Goal: Transaction & Acquisition: Book appointment/travel/reservation

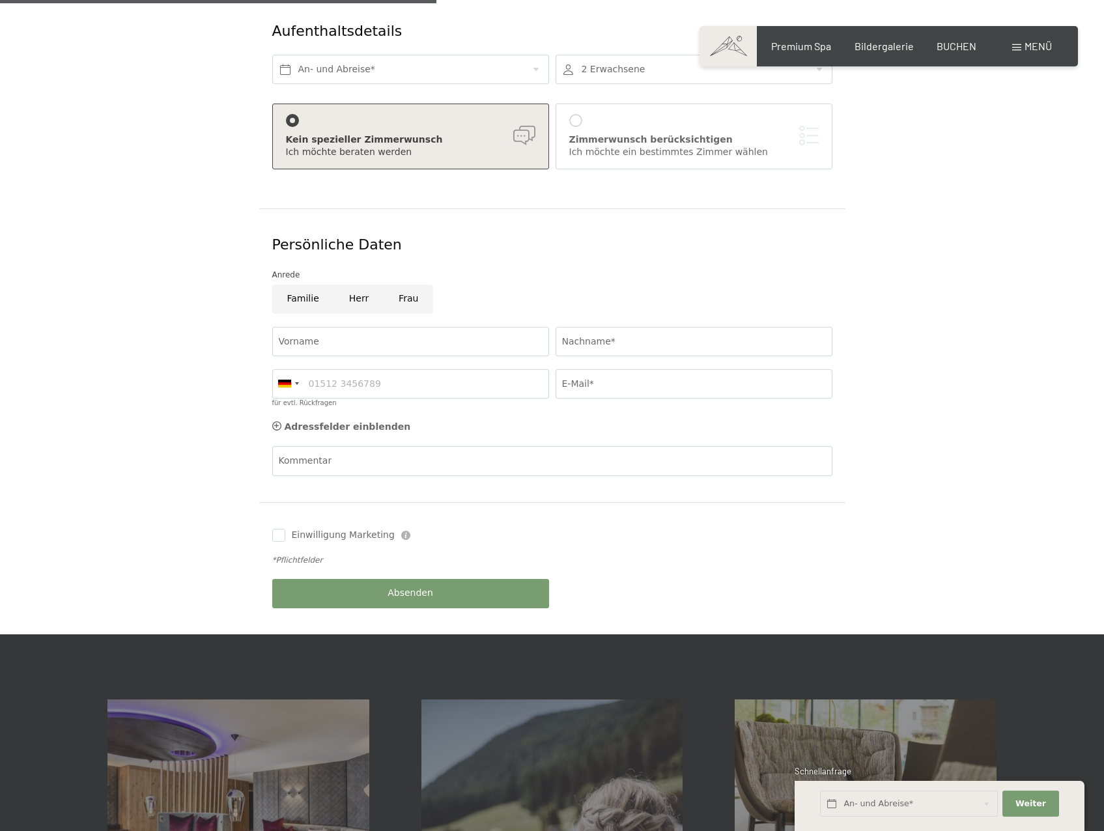
scroll to position [122, 0]
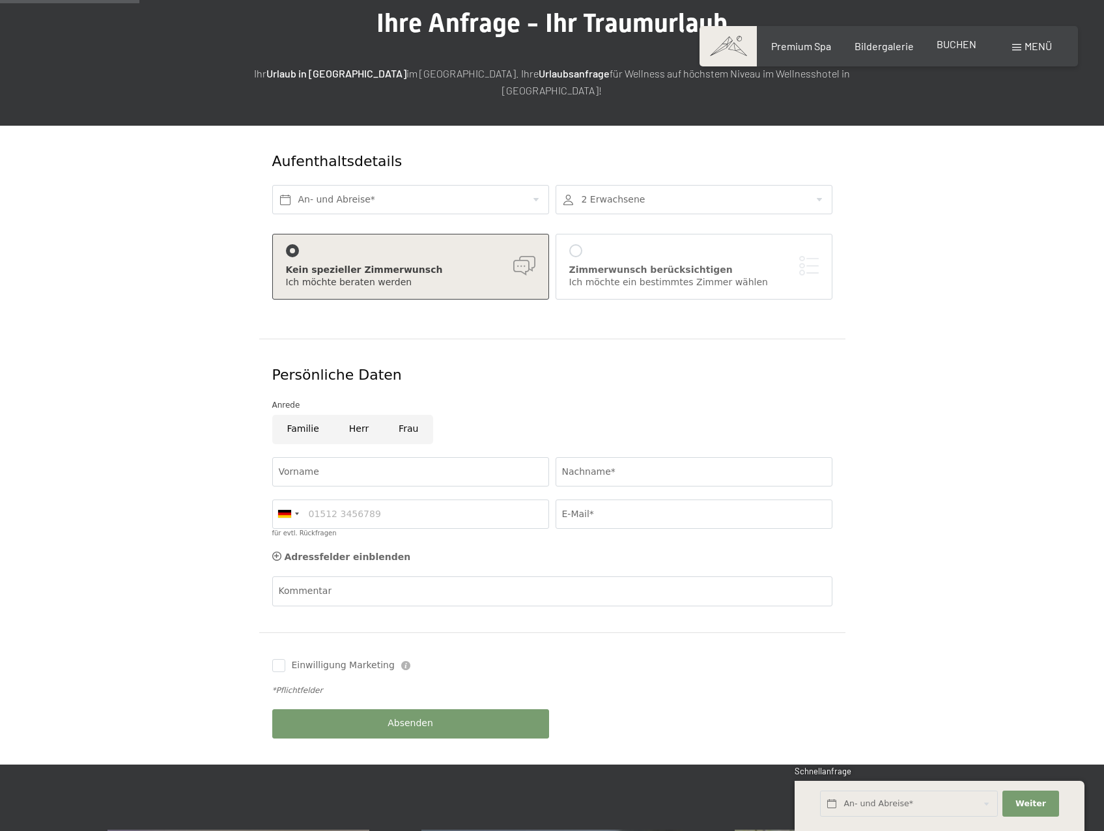
click at [954, 39] on span "BUCHEN" at bounding box center [956, 44] width 40 height 12
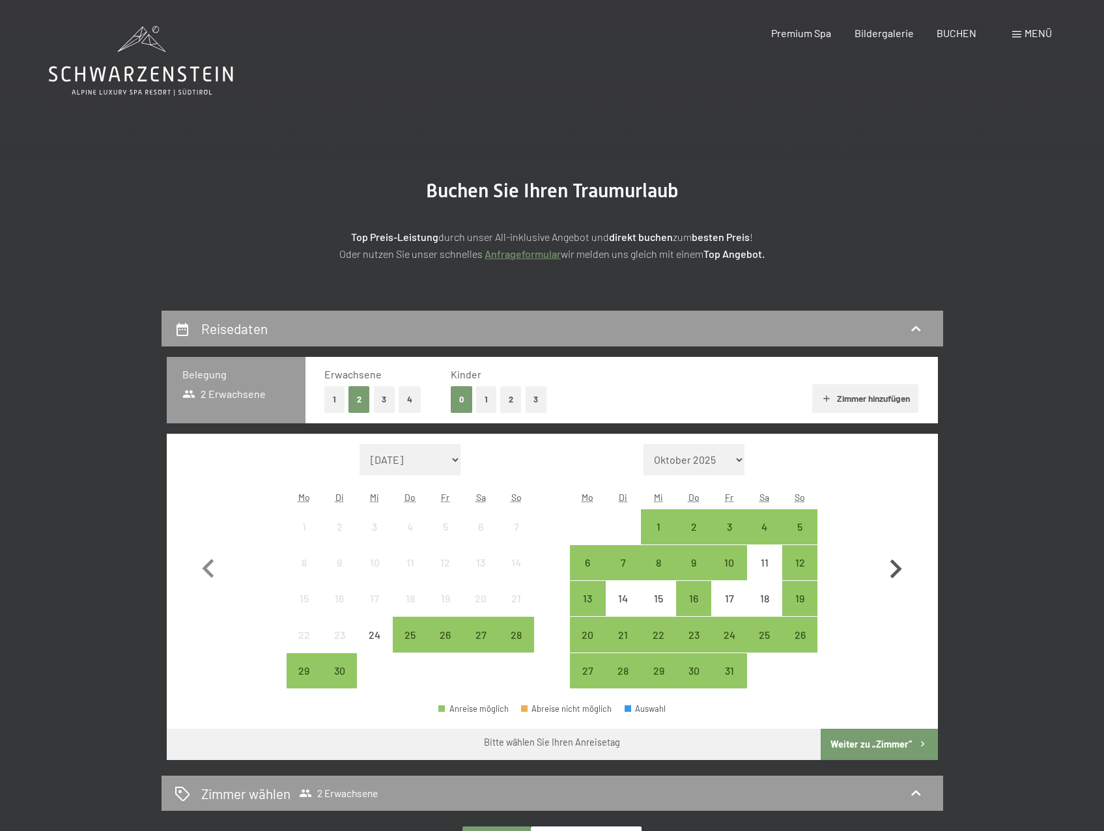
click at [897, 571] on icon "button" at bounding box center [896, 568] width 12 height 19
select select "[DATE]"
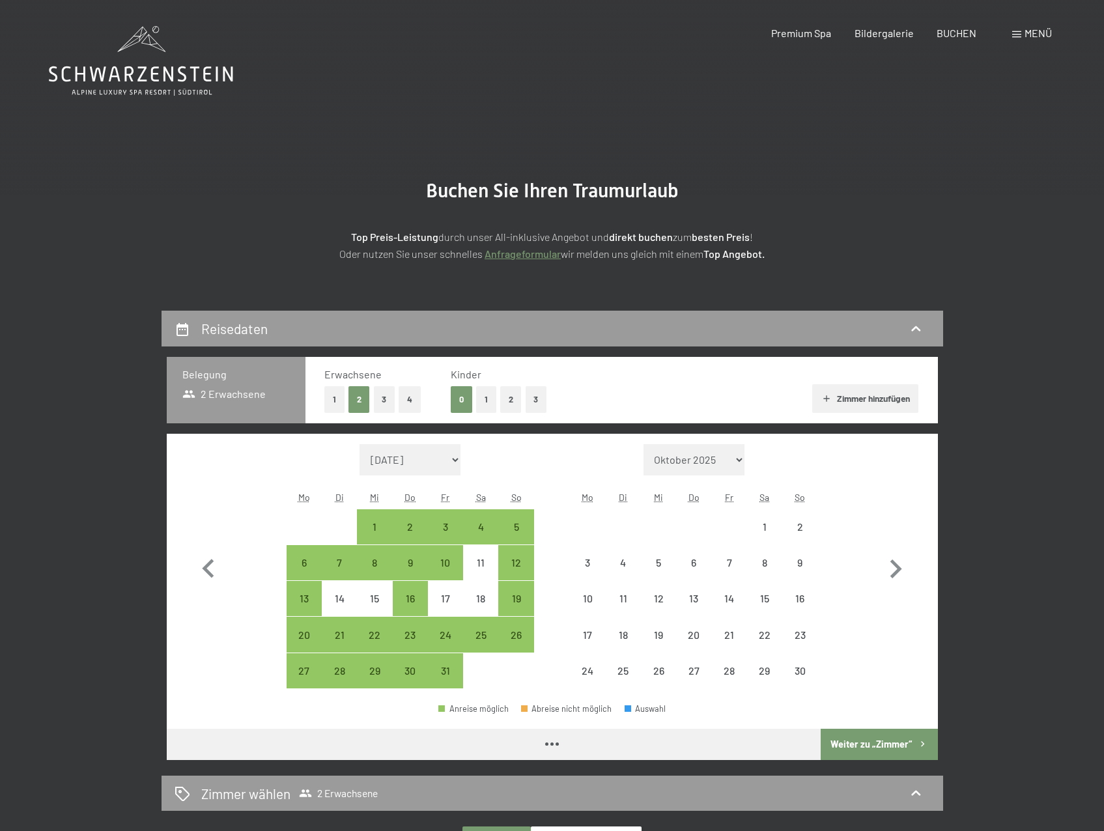
select select "[DATE]"
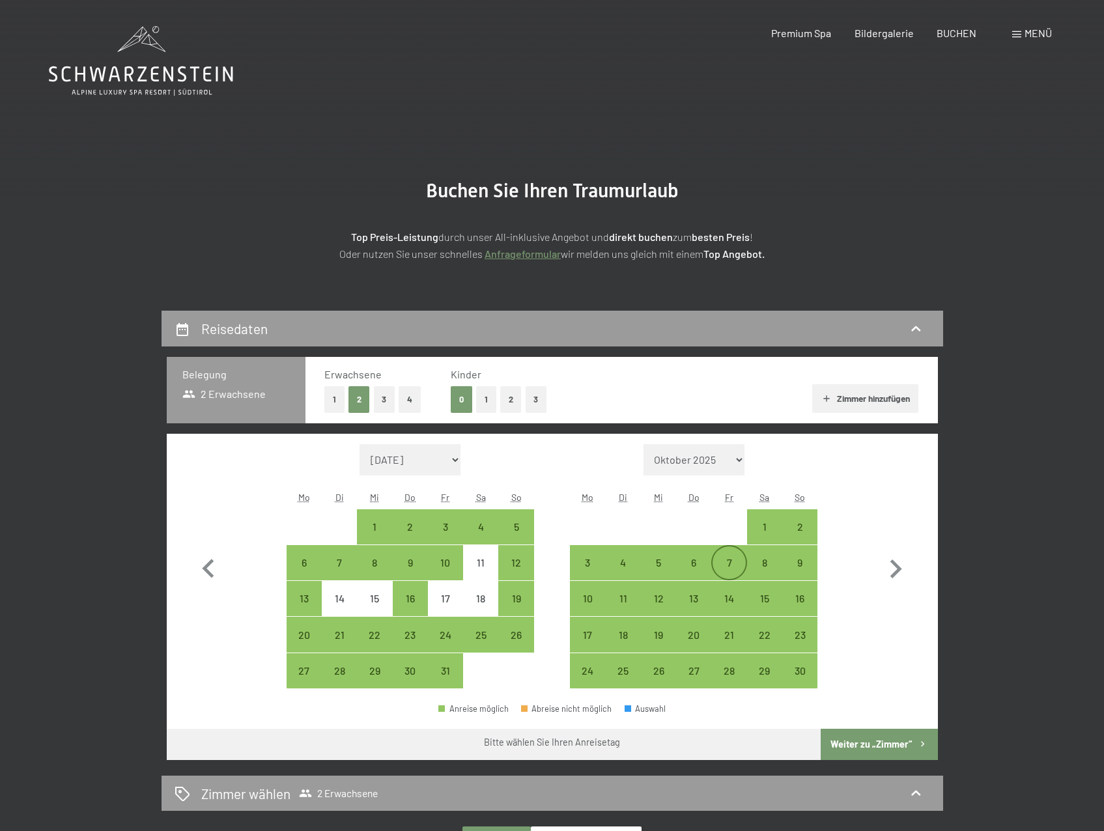
click at [736, 566] on div "7" at bounding box center [728, 573] width 33 height 33
select select "[DATE]"
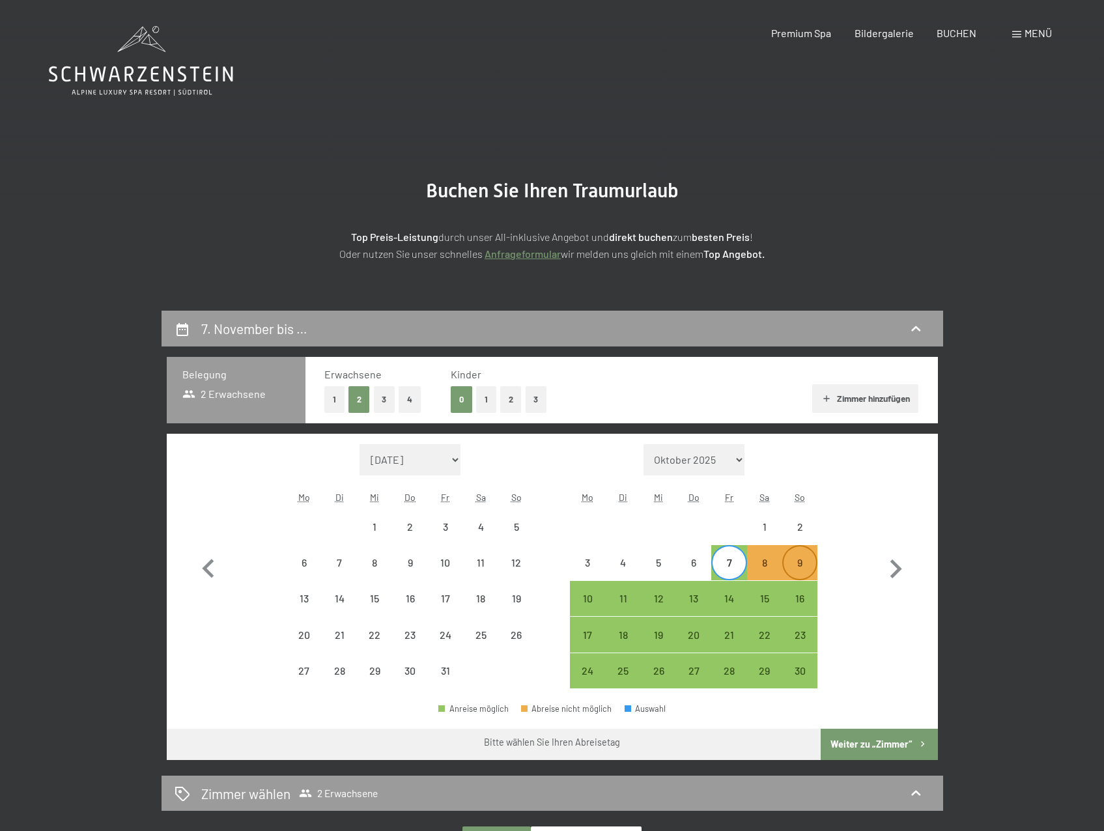
click at [812, 563] on div "9" at bounding box center [799, 573] width 33 height 33
select select "[DATE]"
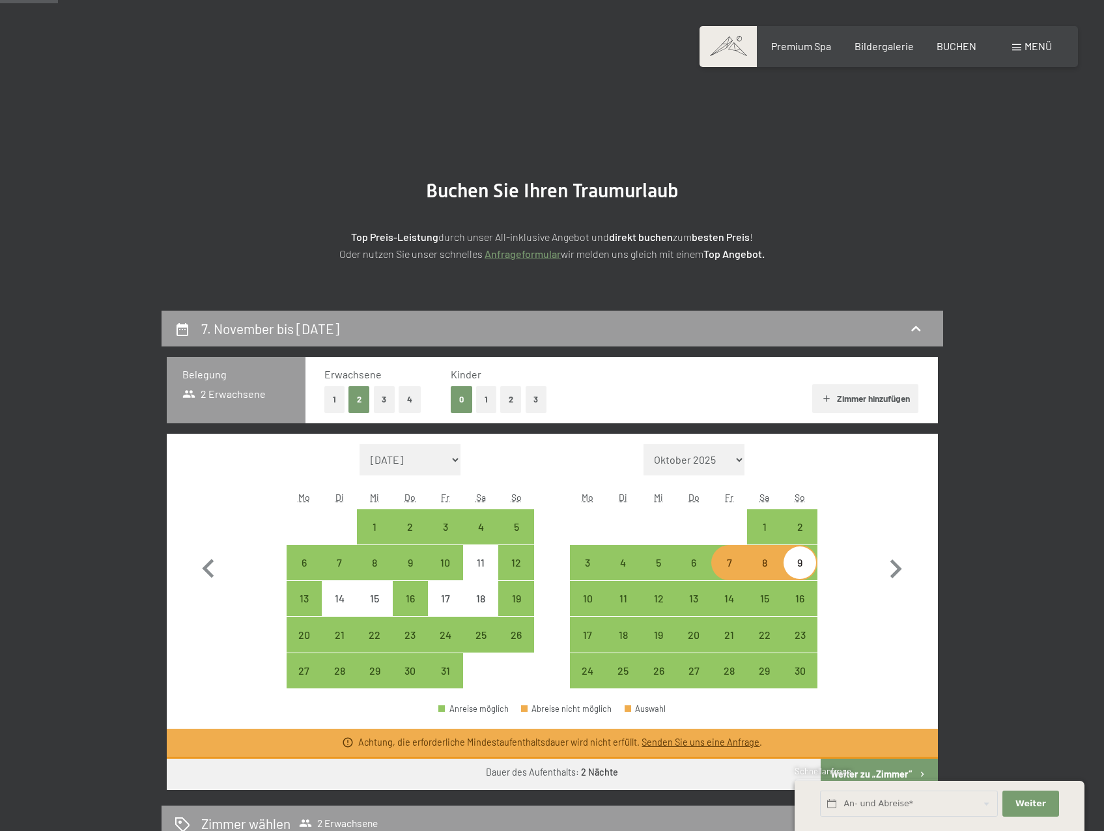
scroll to position [65, 0]
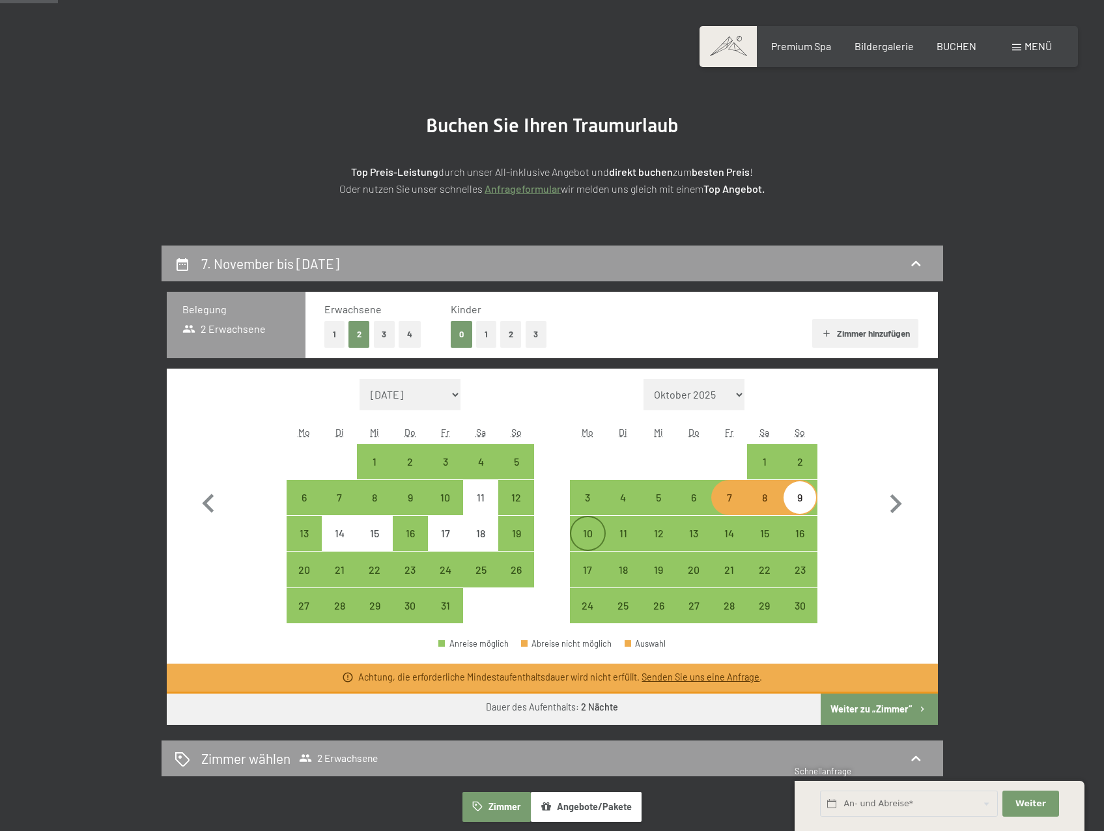
click at [580, 532] on div "10" at bounding box center [587, 544] width 33 height 33
select select "[DATE]"
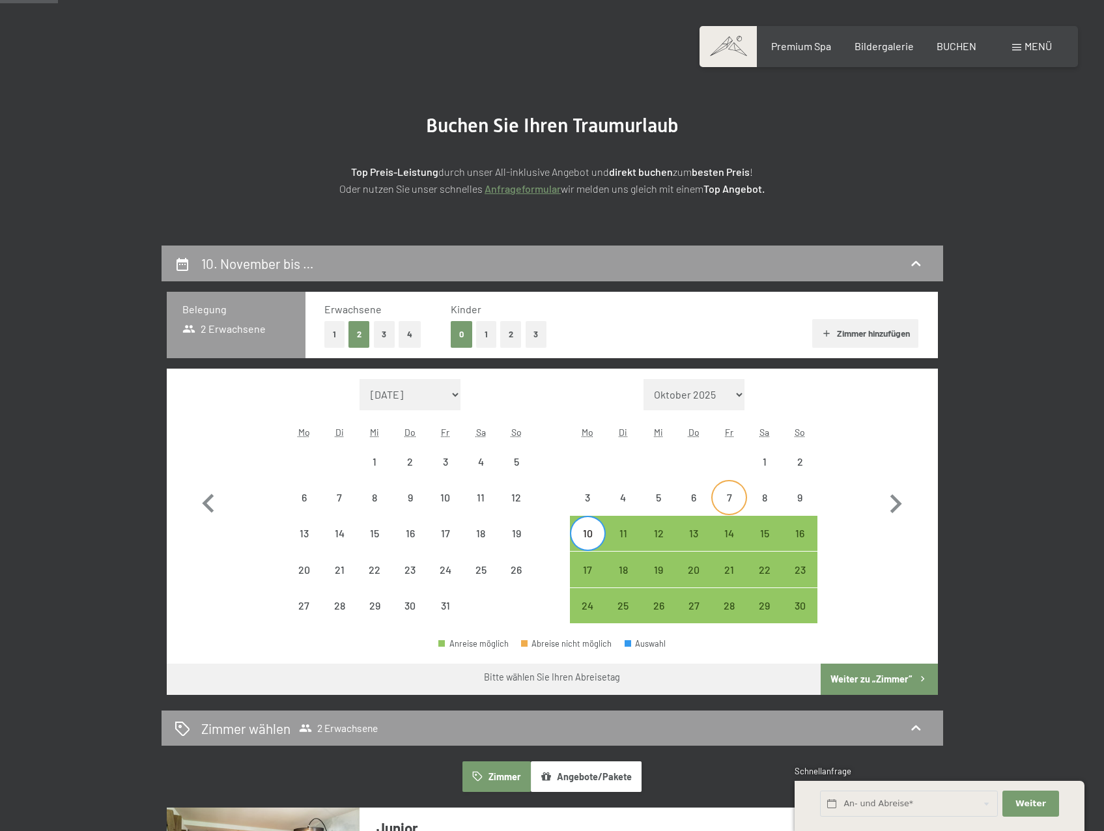
click at [731, 489] on div "7" at bounding box center [728, 497] width 33 height 33
select select "[DATE]"
click at [583, 532] on div "10" at bounding box center [587, 544] width 33 height 33
select select "[DATE]"
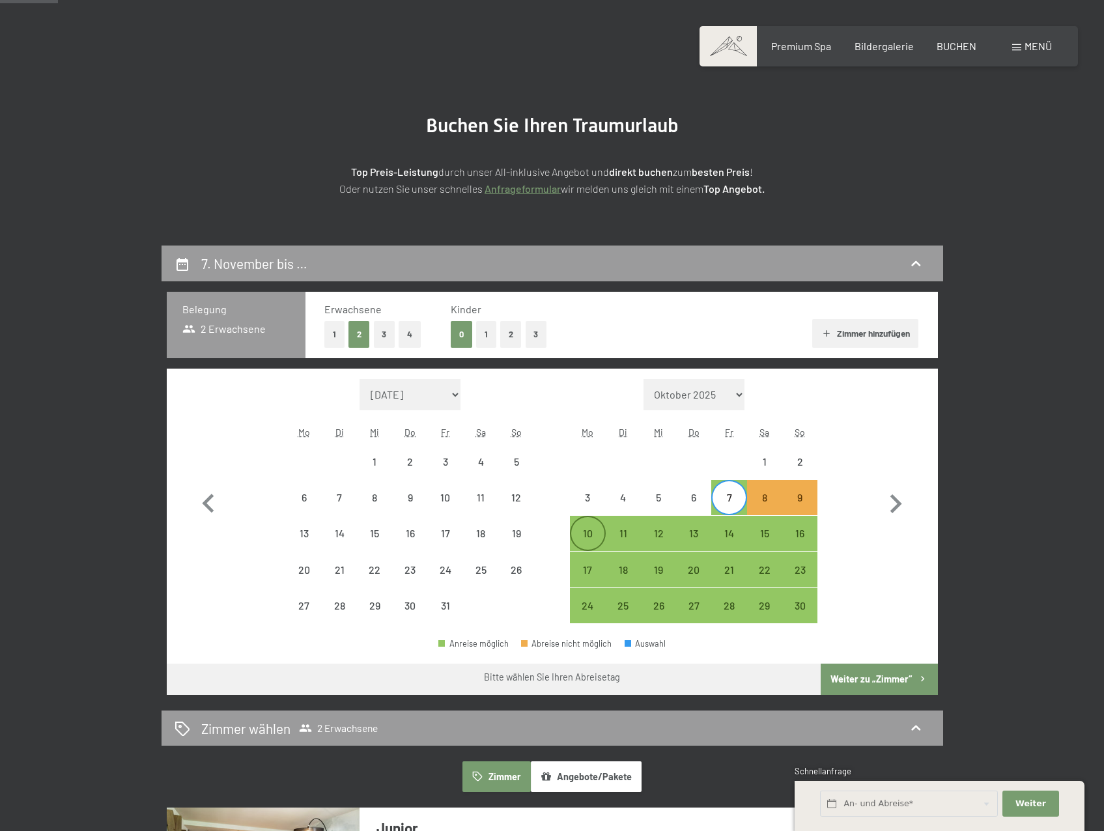
select select "[DATE]"
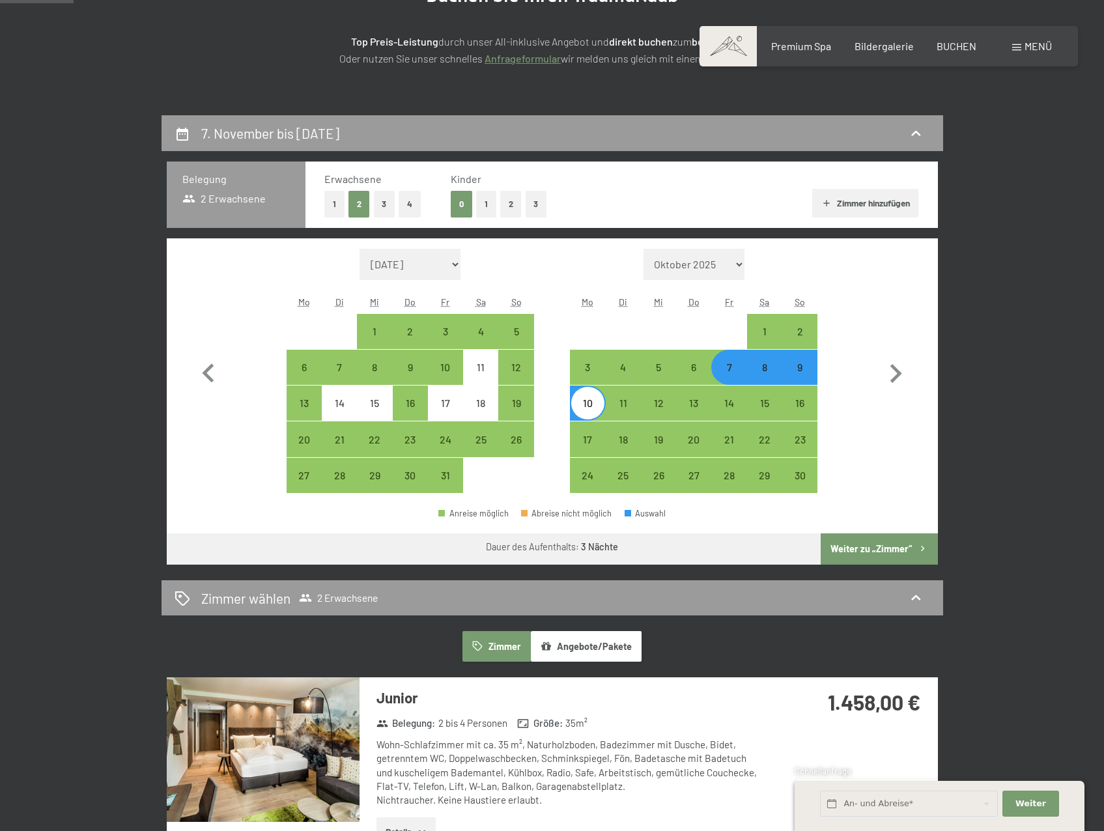
scroll to position [326, 0]
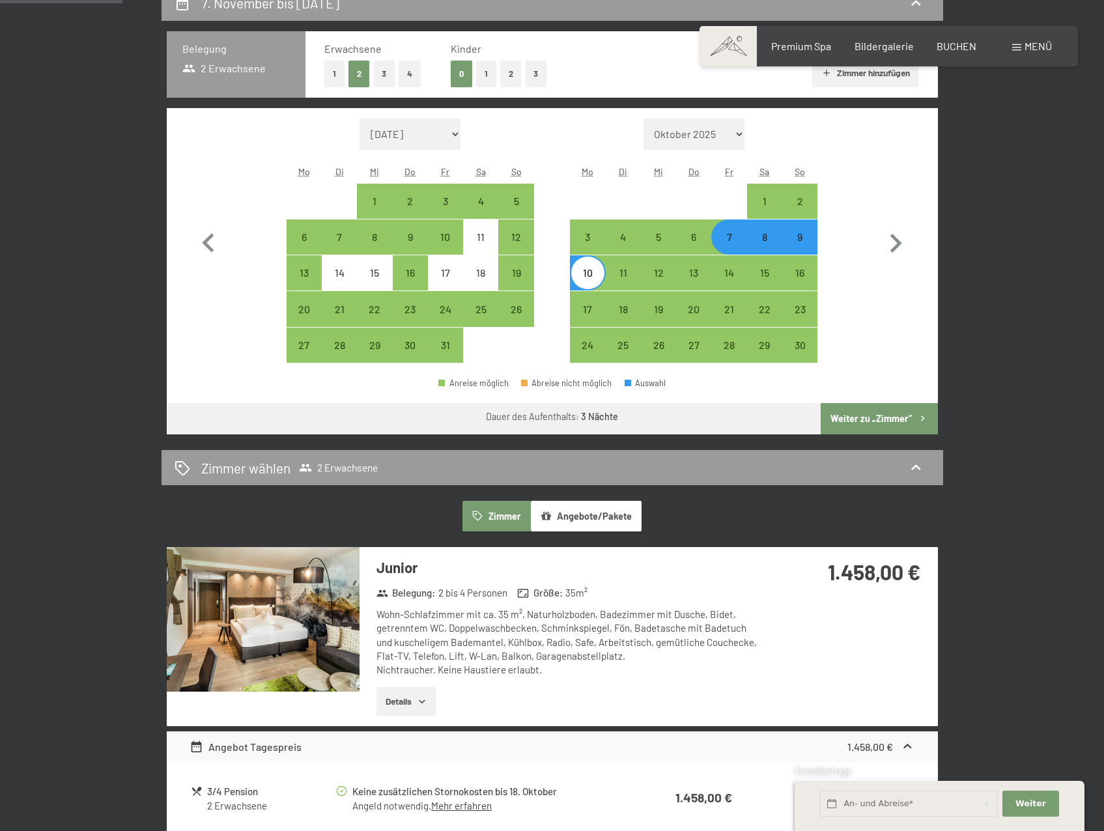
click at [729, 236] on div "7" at bounding box center [728, 248] width 33 height 33
select select "[DATE]"
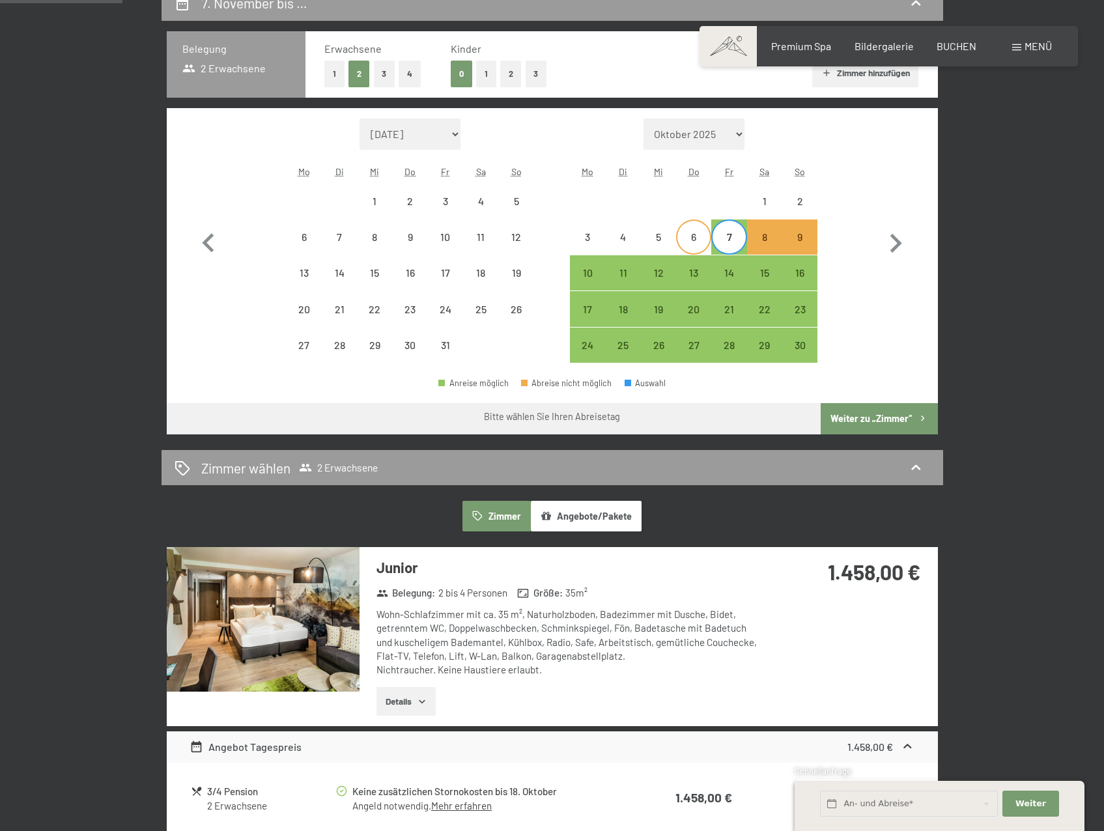
click at [694, 241] on div "6" at bounding box center [693, 248] width 33 height 33
select select "[DATE]"
click at [693, 242] on div "6" at bounding box center [693, 248] width 33 height 33
select select "[DATE]"
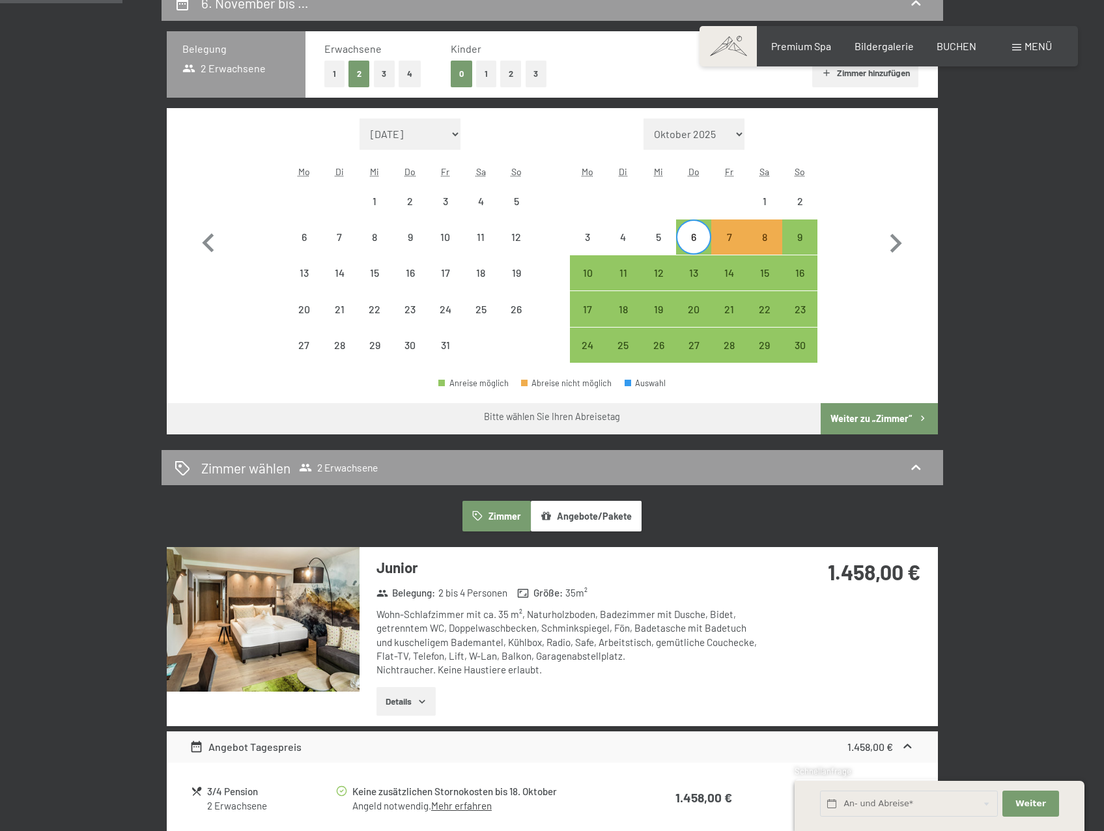
select select "[DATE]"
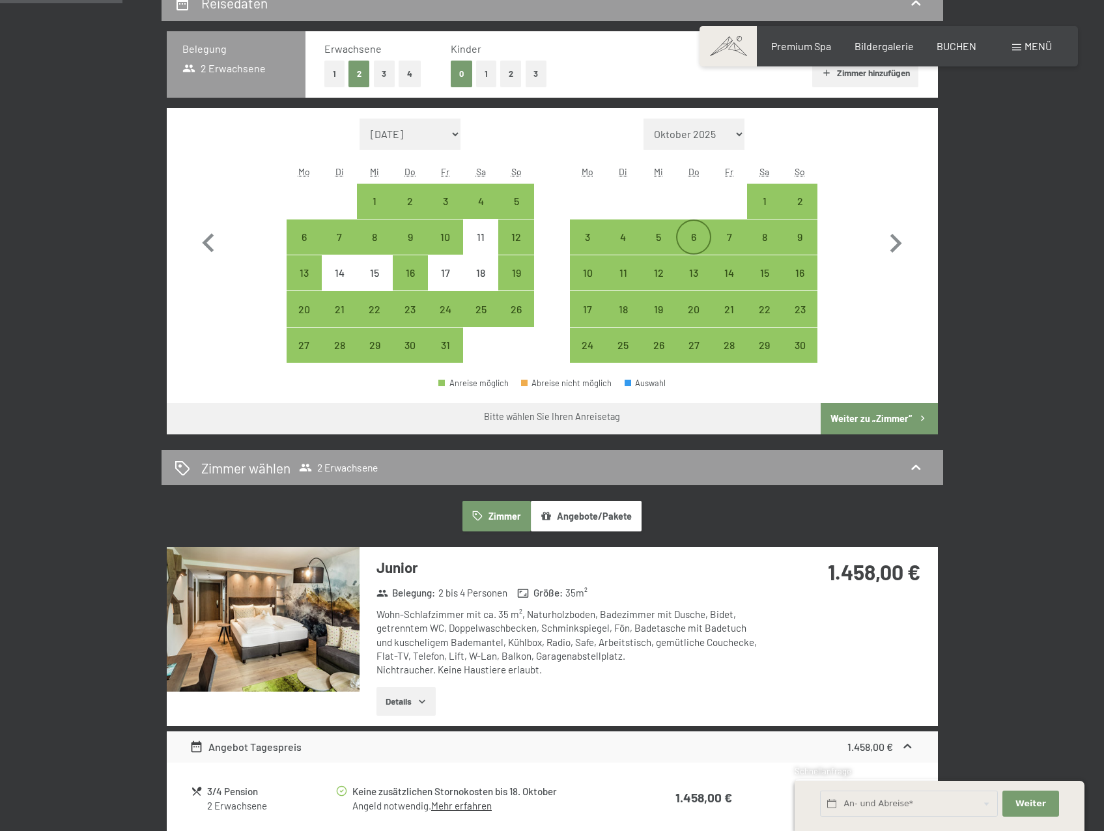
click at [693, 236] on div "6" at bounding box center [693, 248] width 33 height 33
select select "[DATE]"
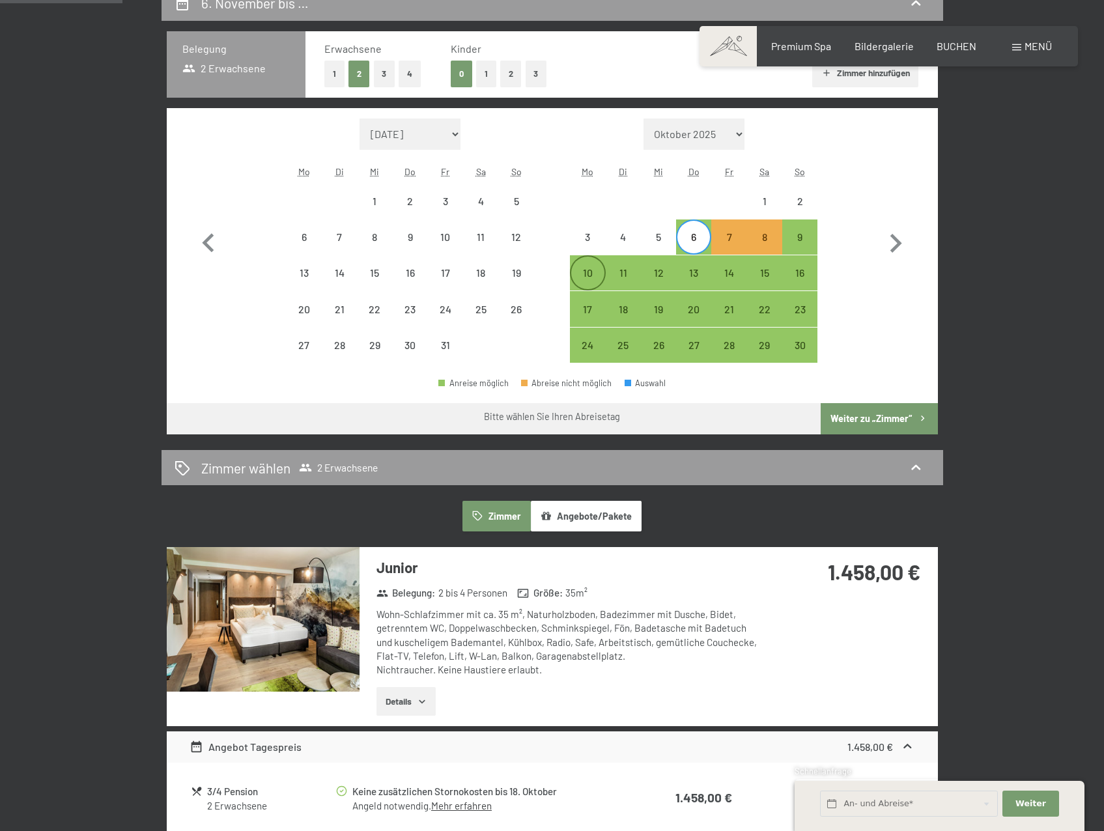
click at [591, 273] on div "10" at bounding box center [587, 284] width 33 height 33
select select "[DATE]"
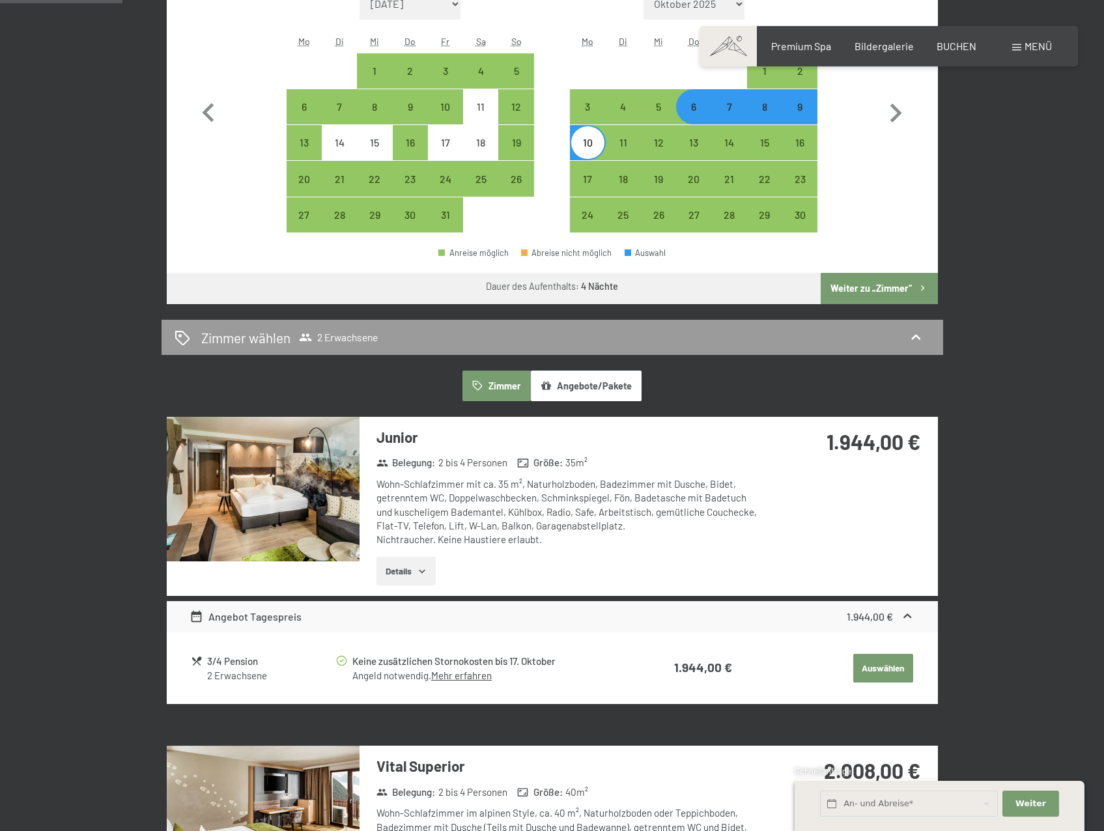
scroll to position [586, 0]
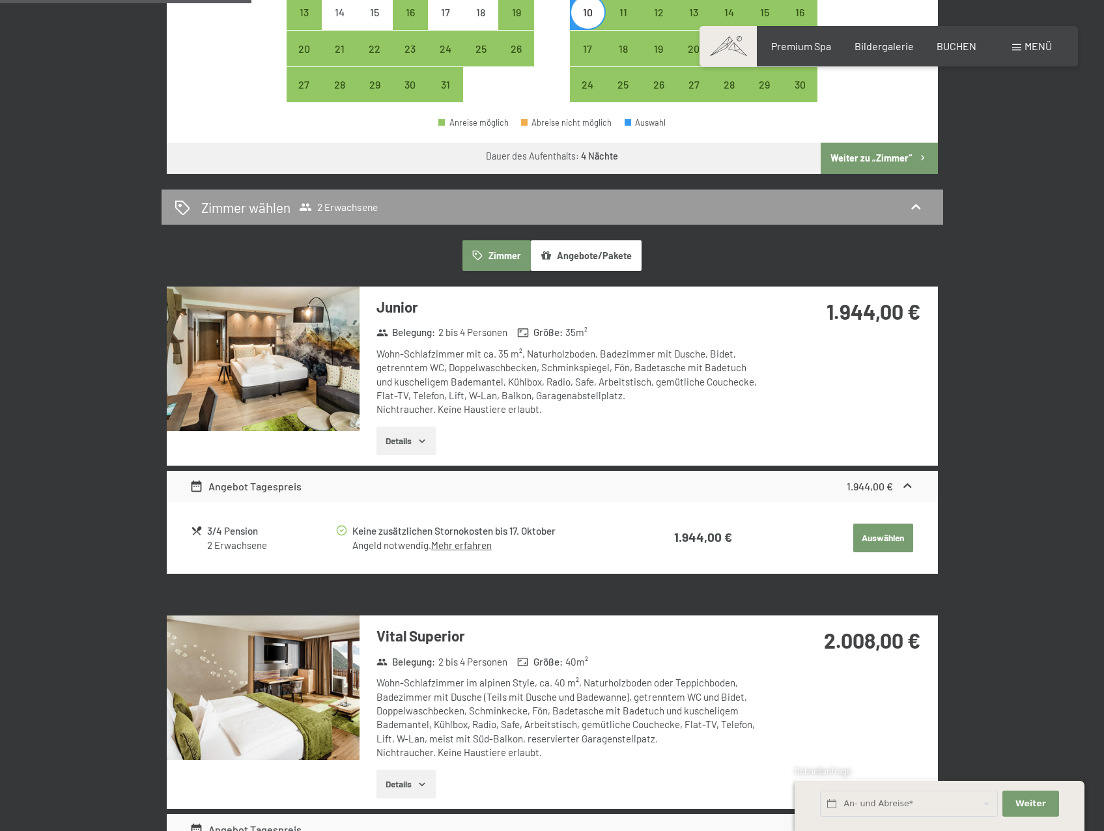
click at [906, 486] on icon at bounding box center [908, 486] width 8 height 5
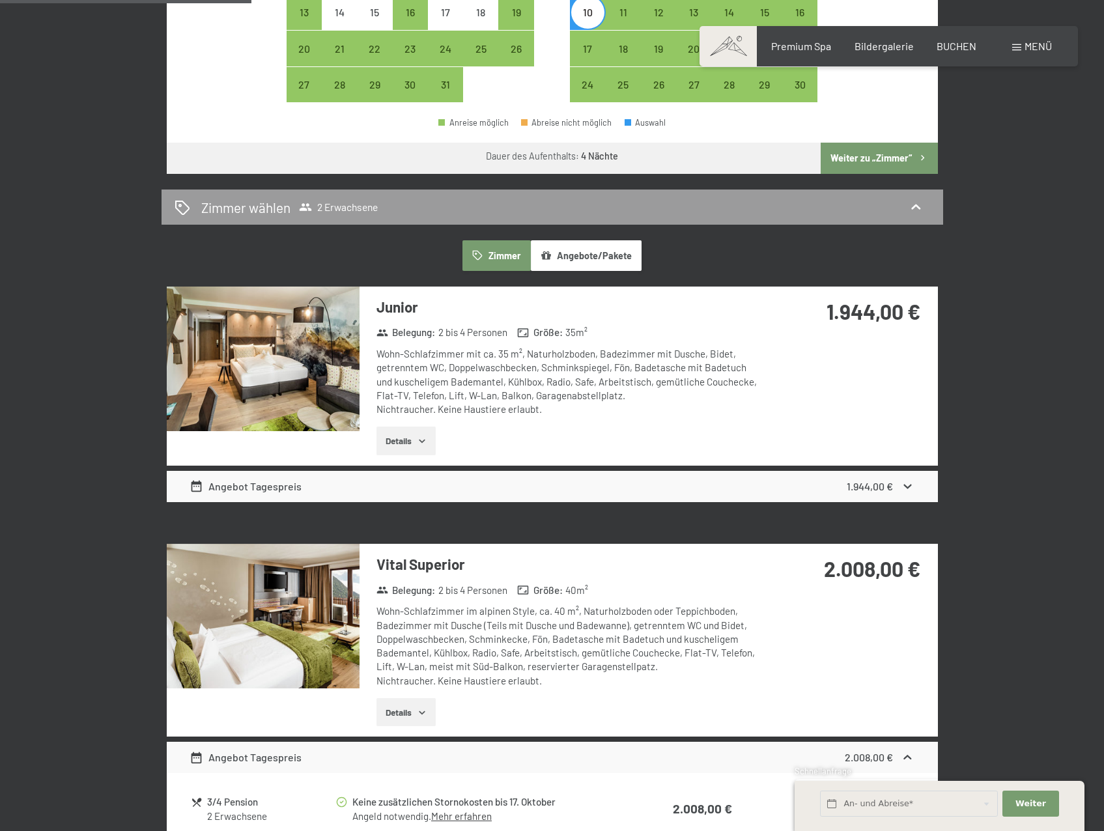
click at [906, 486] on icon at bounding box center [908, 486] width 8 height 5
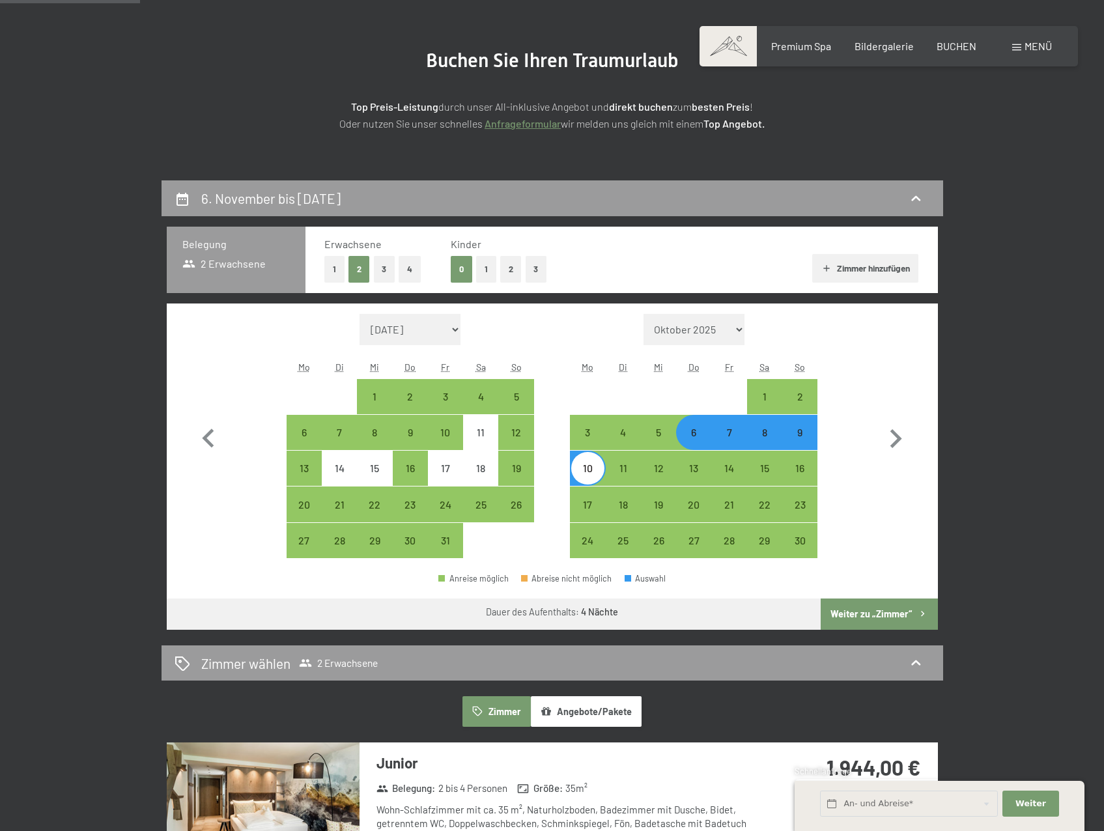
scroll to position [65, 0]
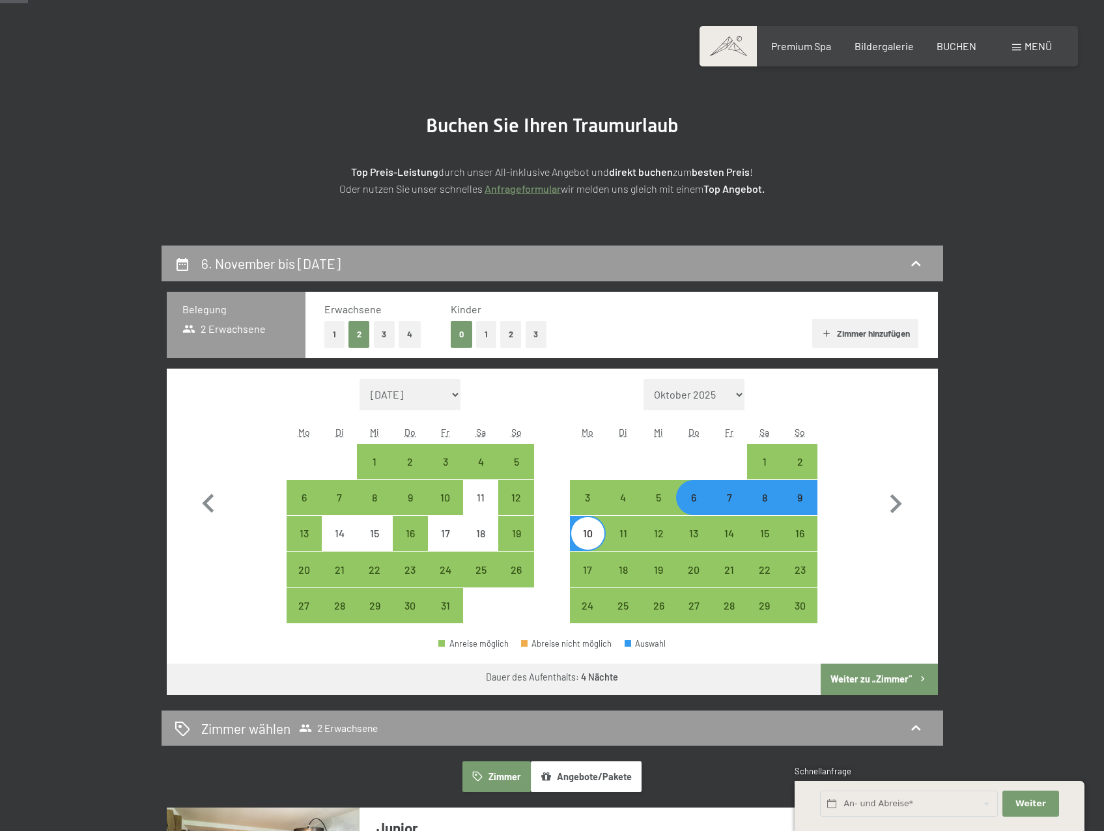
click at [485, 335] on button "1" at bounding box center [486, 334] width 20 height 27
select select "[DATE]"
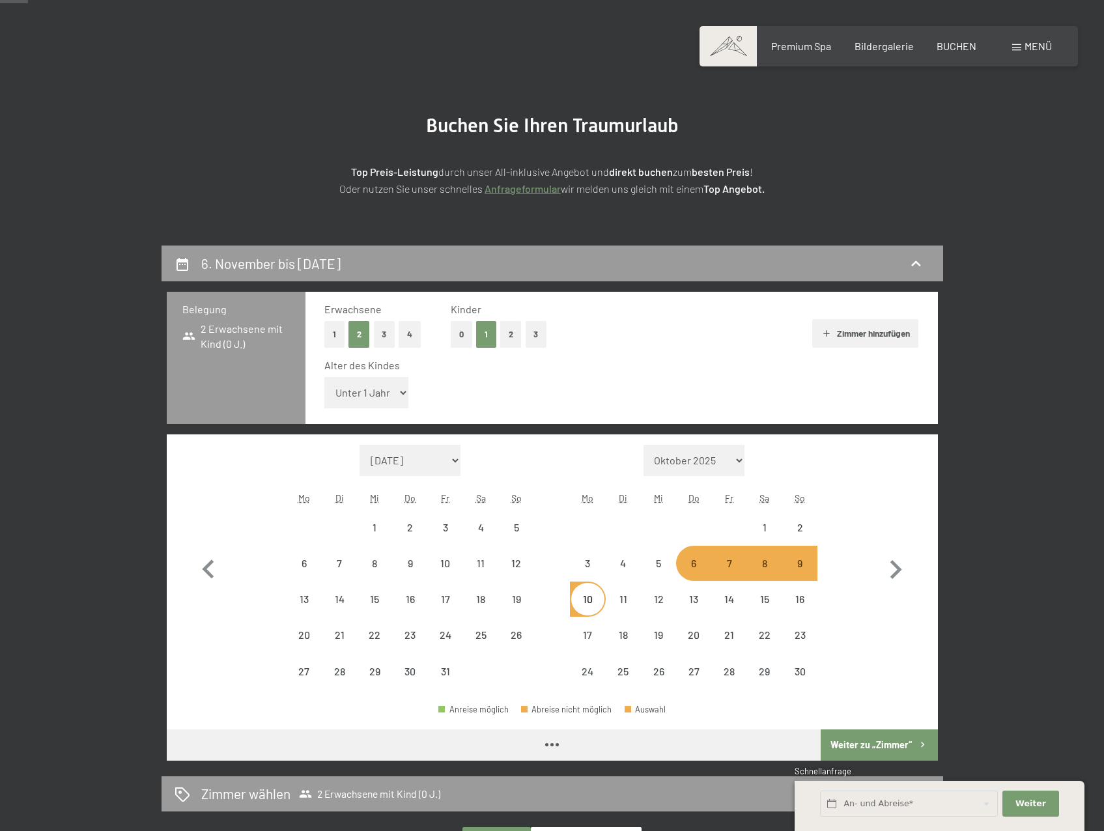
select select "[DATE]"
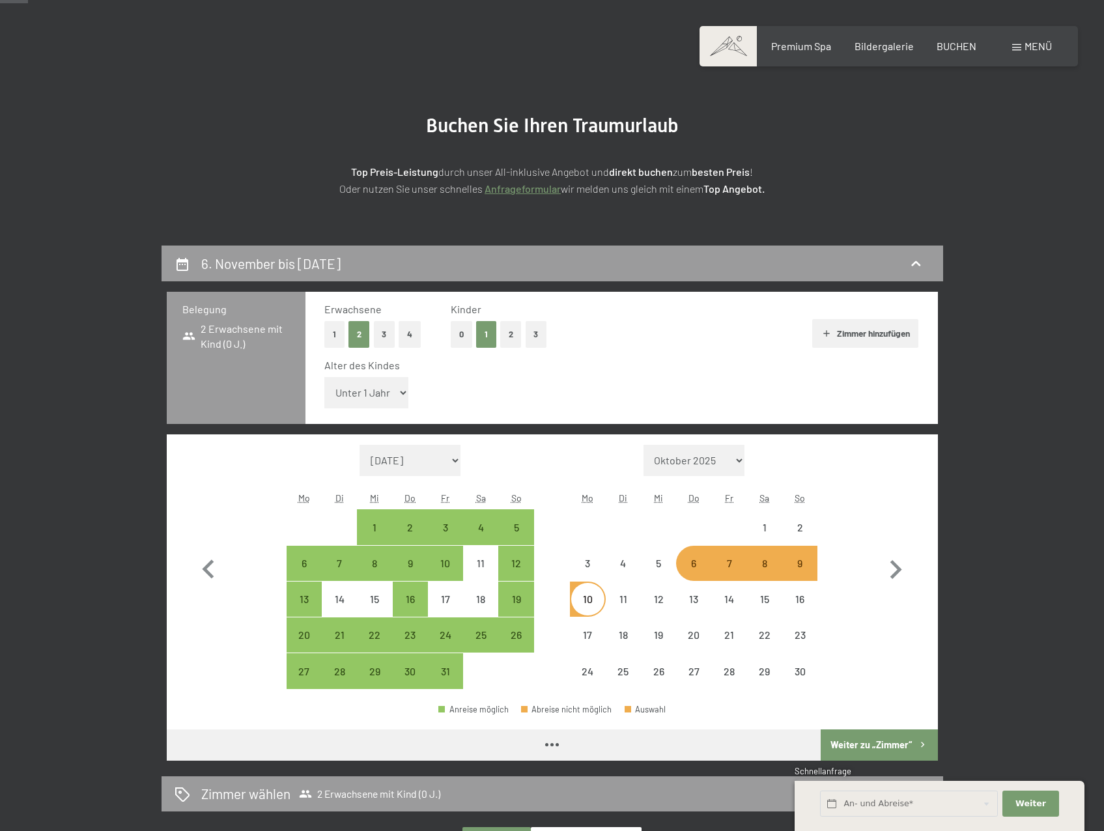
select select "[DATE]"
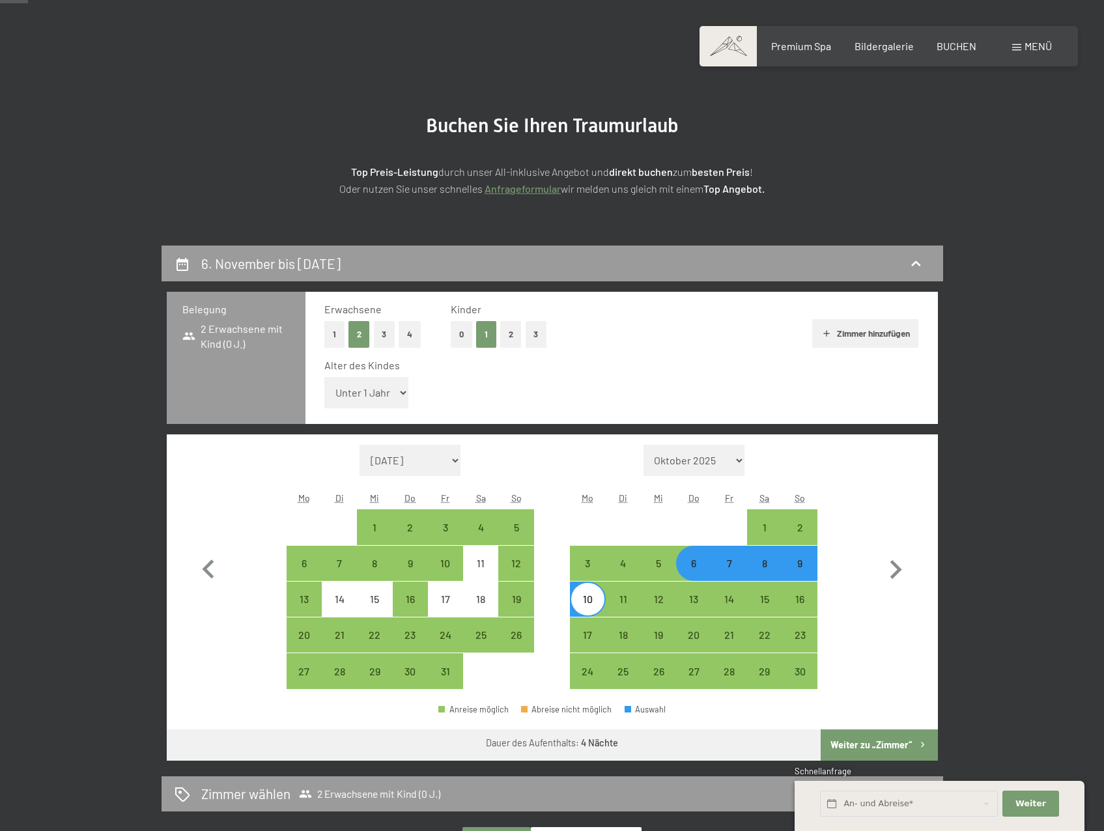
scroll to position [195, 0]
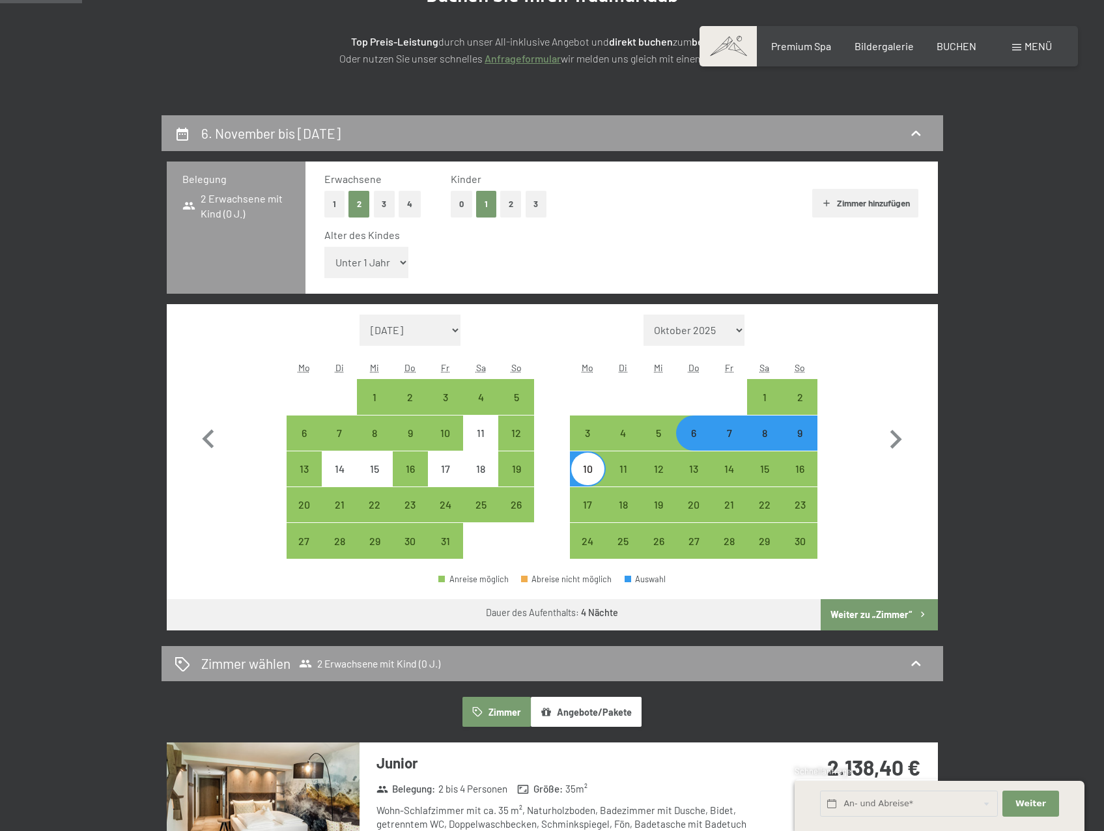
click at [378, 268] on select "Unter 1 Jahr 1 Jahr 2 Jahre 3 Jahre 4 Jahre 5 Jahre 6 Jahre 7 Jahre 8 Jahre 9 J…" at bounding box center [366, 262] width 85 height 31
select select "13"
click at [324, 247] on select "Unter 1 Jahr 1 Jahr 2 Jahre 3 Jahre 4 Jahre 5 Jahre 6 Jahre 7 Jahre 8 Jahre 9 J…" at bounding box center [366, 262] width 85 height 31
select select "[DATE]"
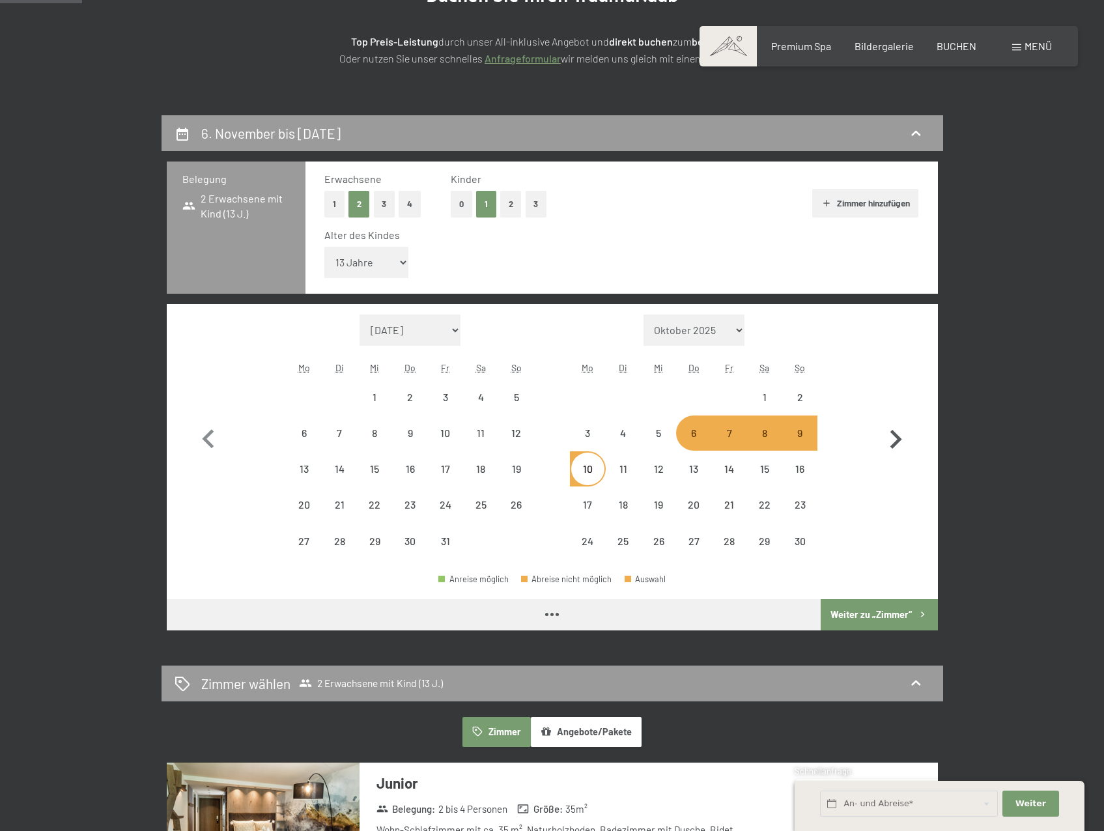
select select "[DATE]"
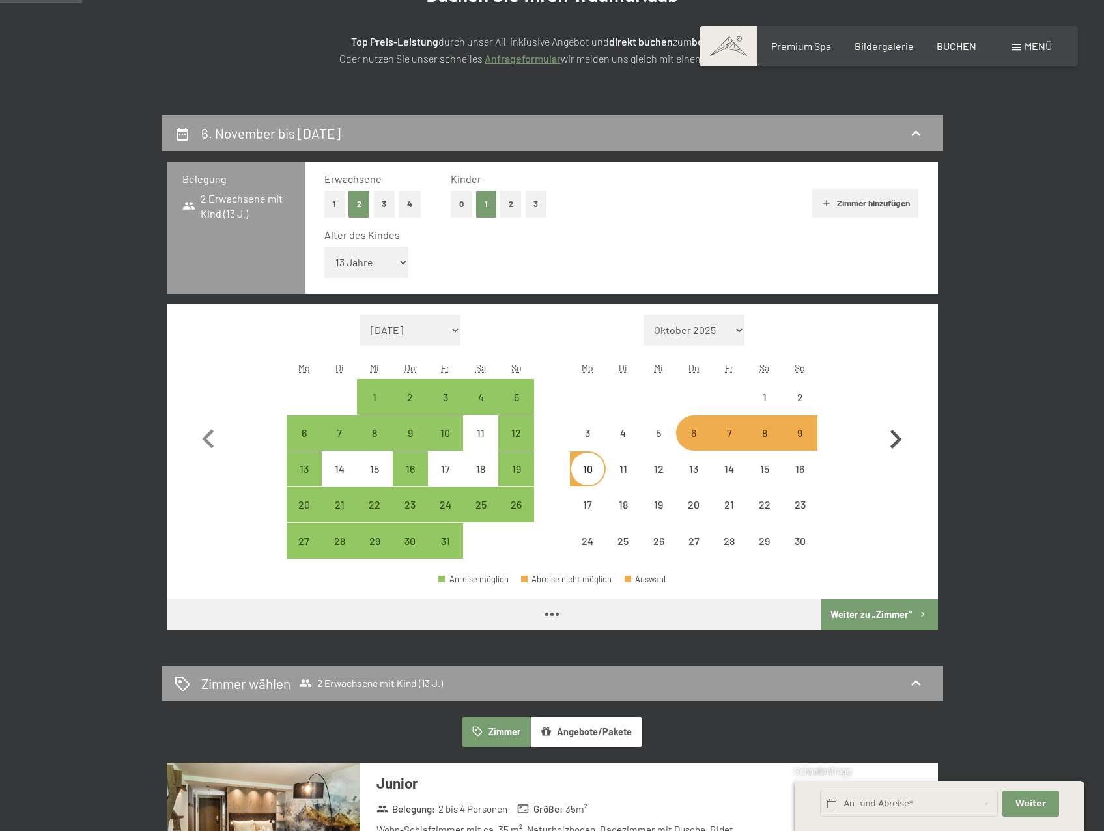
select select "[DATE]"
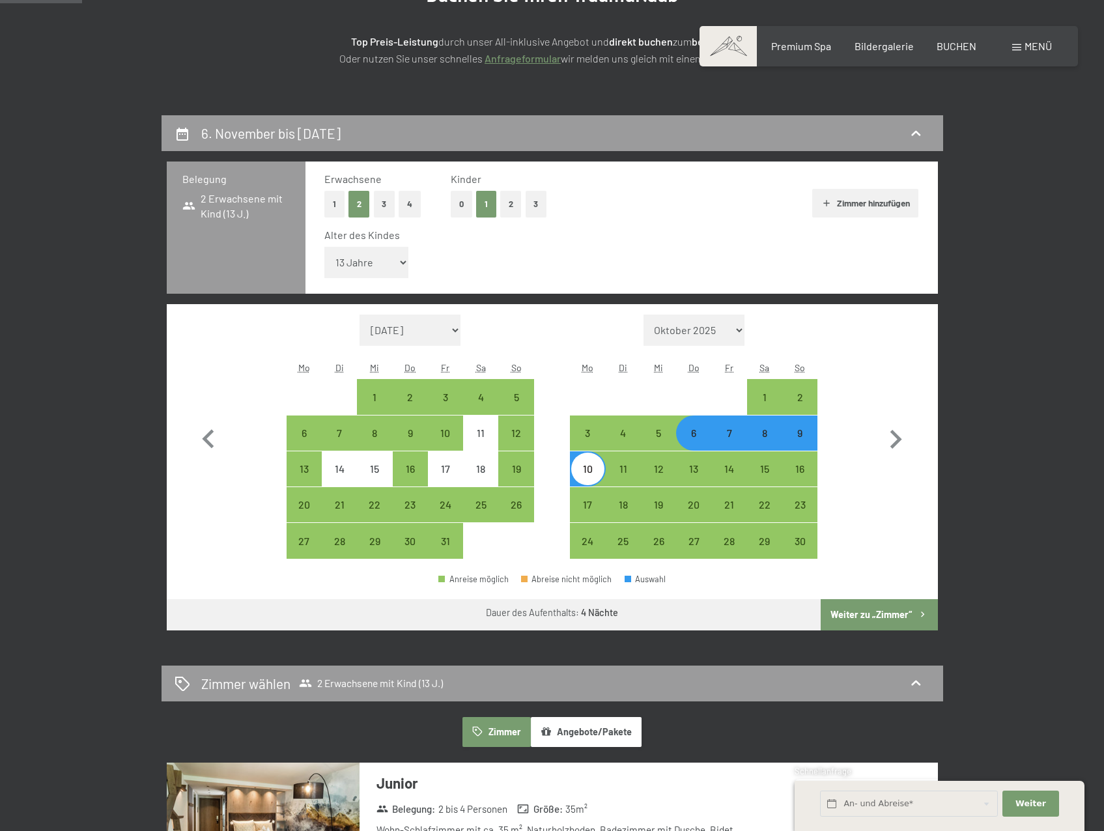
click at [699, 432] on div "6" at bounding box center [693, 444] width 33 height 33
select select "[DATE]"
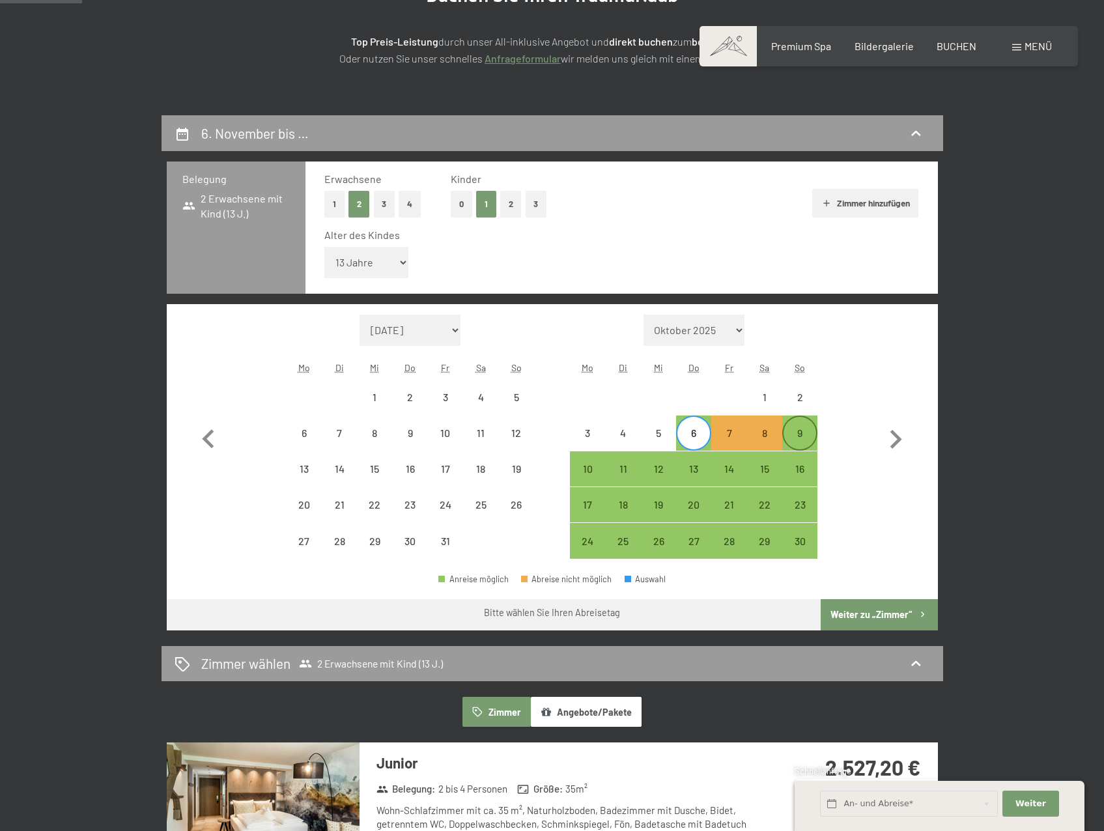
click at [801, 433] on div "9" at bounding box center [799, 444] width 33 height 33
select select "[DATE]"
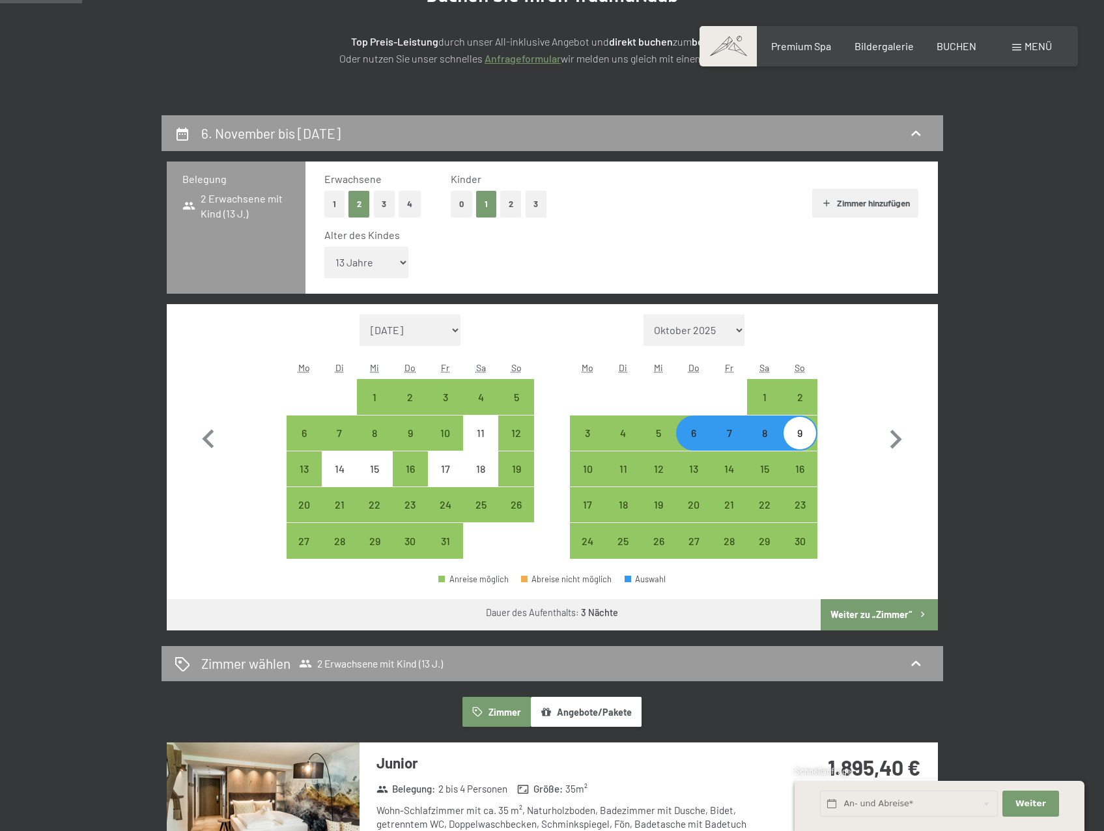
click at [692, 434] on div "6" at bounding box center [693, 444] width 33 height 33
select select "[DATE]"
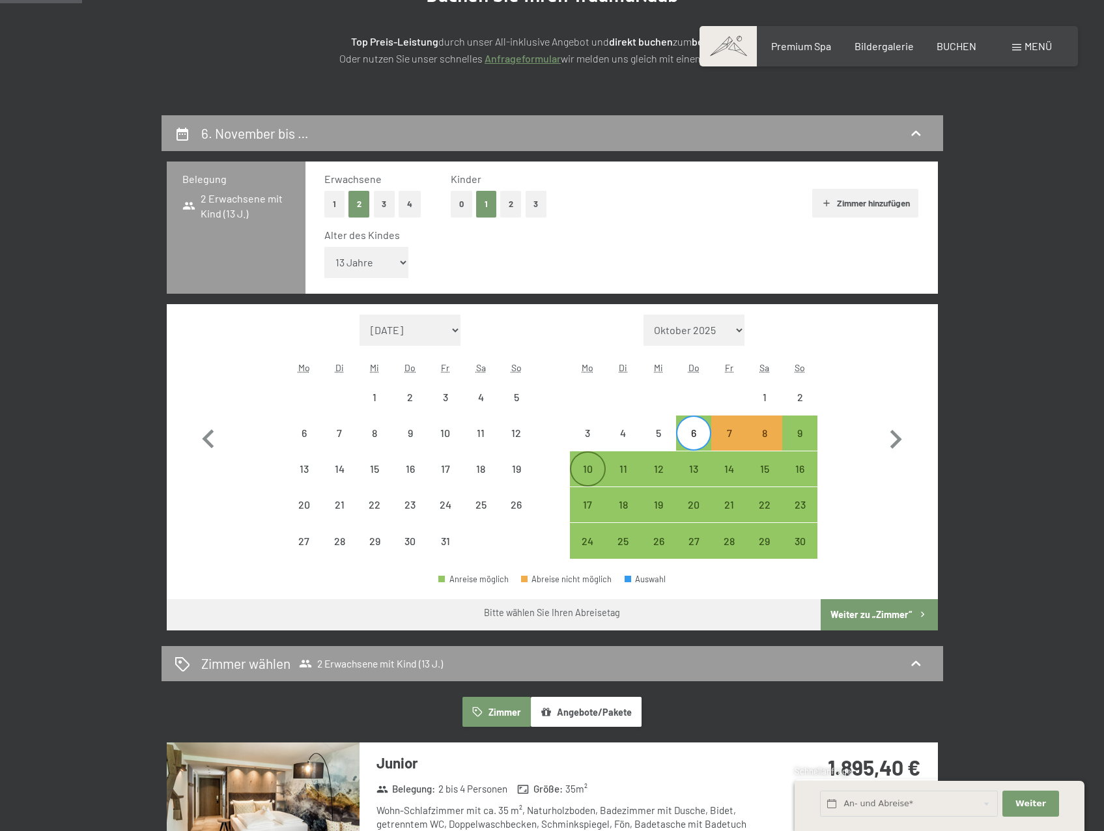
click at [581, 473] on div "10" at bounding box center [587, 480] width 33 height 33
select select "[DATE]"
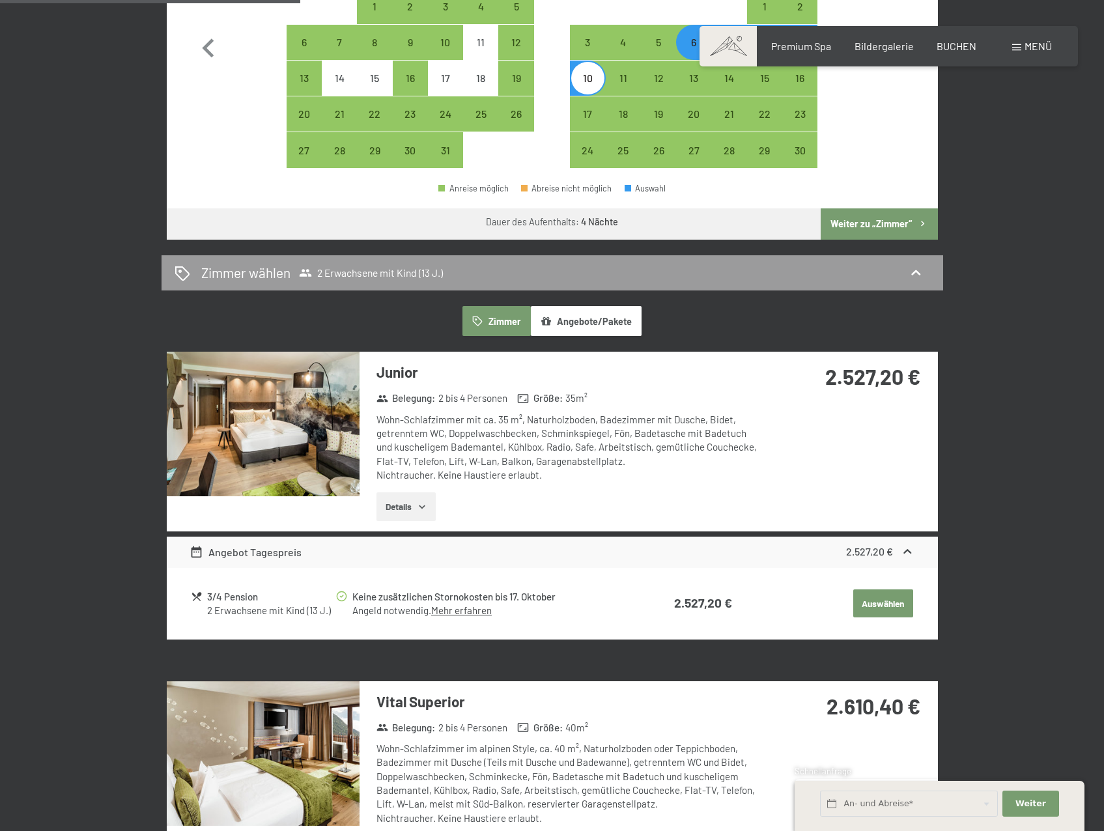
scroll to position [716, 0]
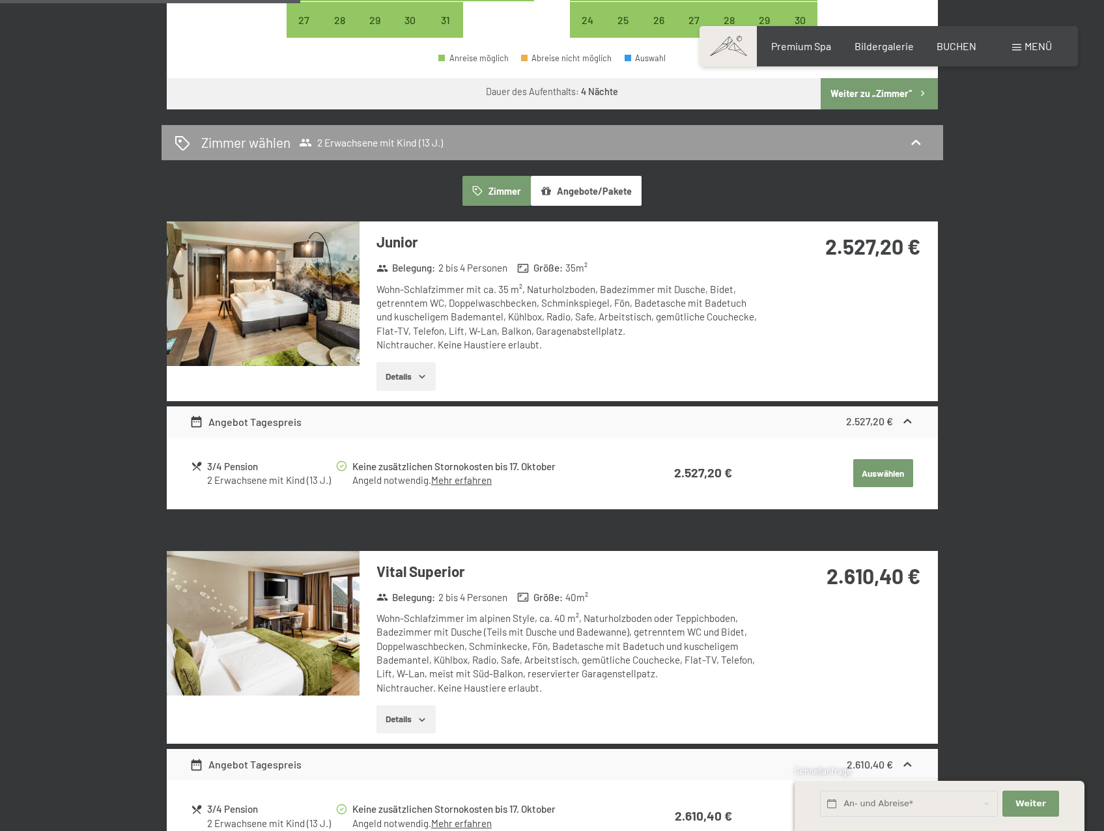
click at [583, 188] on button "Angebote/Pakete" at bounding box center [586, 191] width 111 height 30
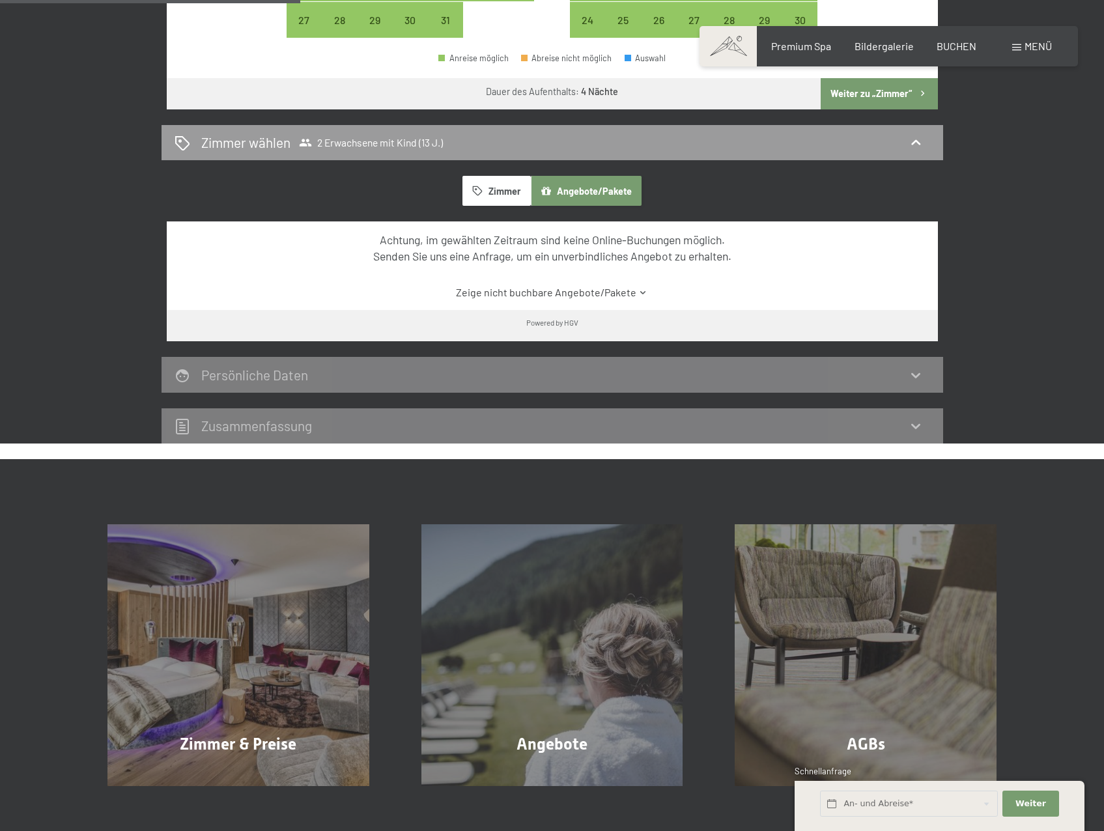
click at [483, 189] on icon "button" at bounding box center [477, 191] width 11 height 11
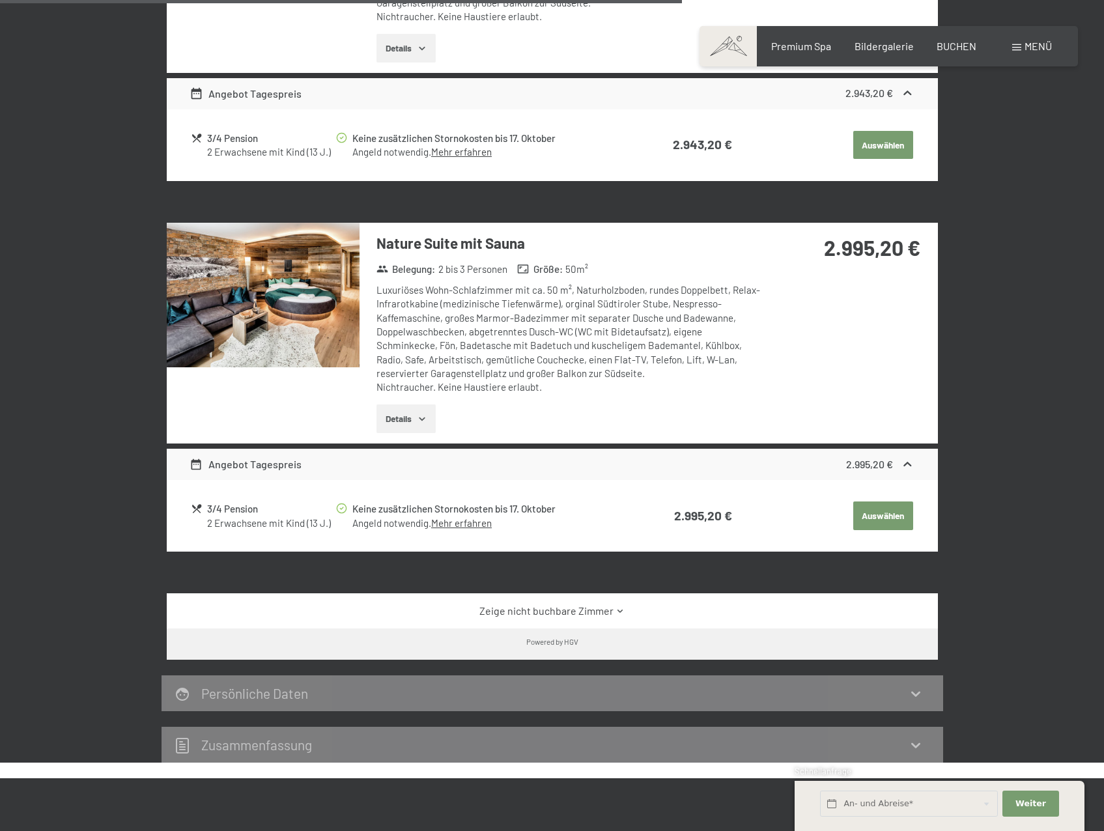
scroll to position [1953, 0]
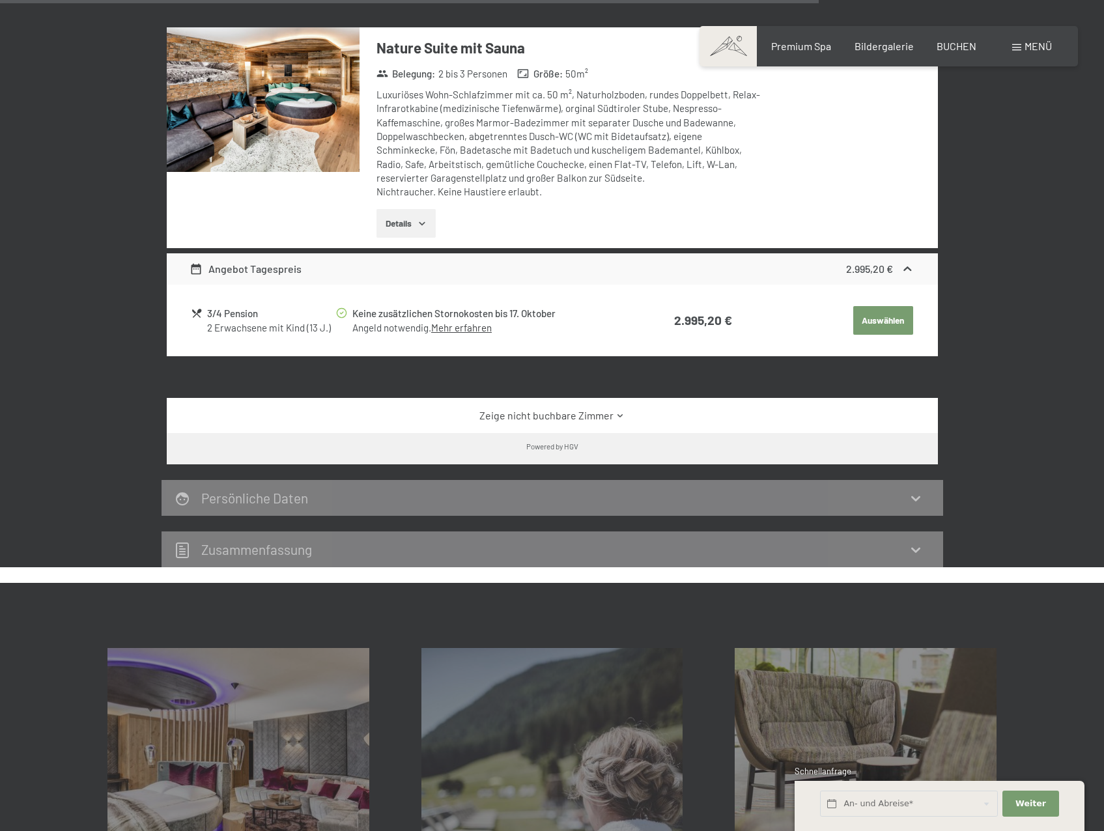
click at [563, 410] on link "Zeige nicht buchbare Zimmer" at bounding box center [551, 415] width 725 height 14
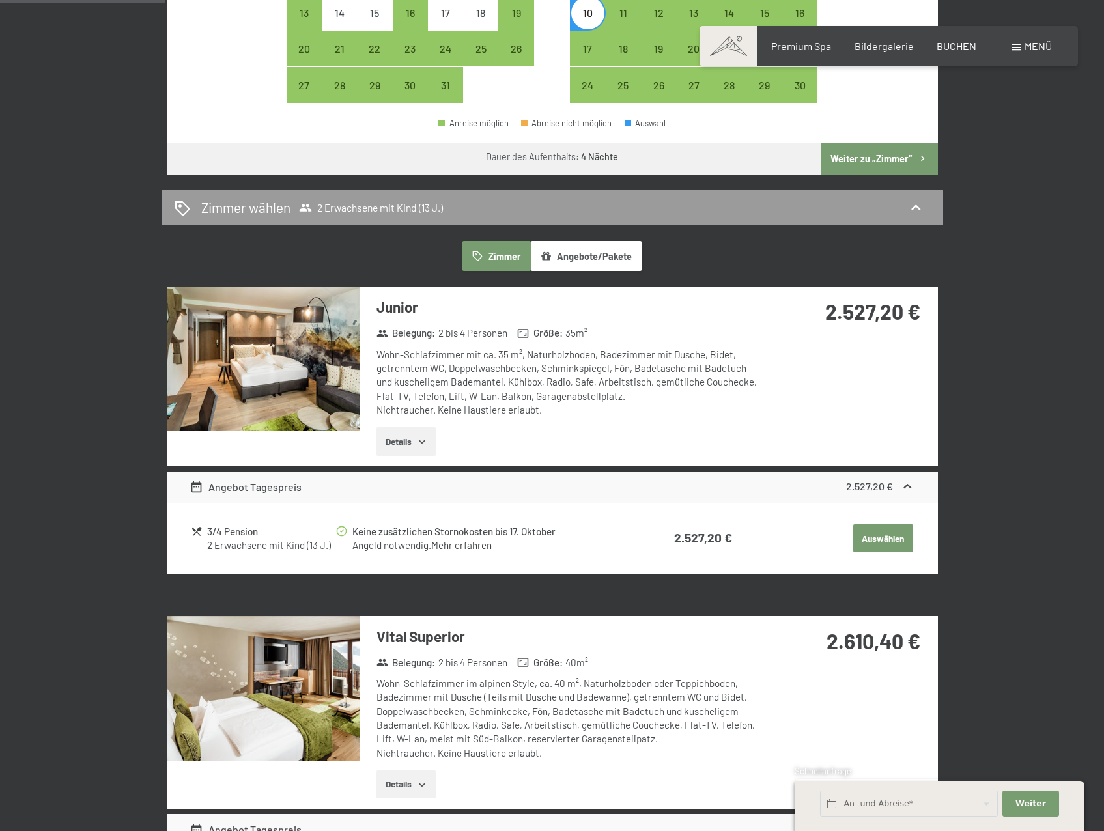
scroll to position [716, 0]
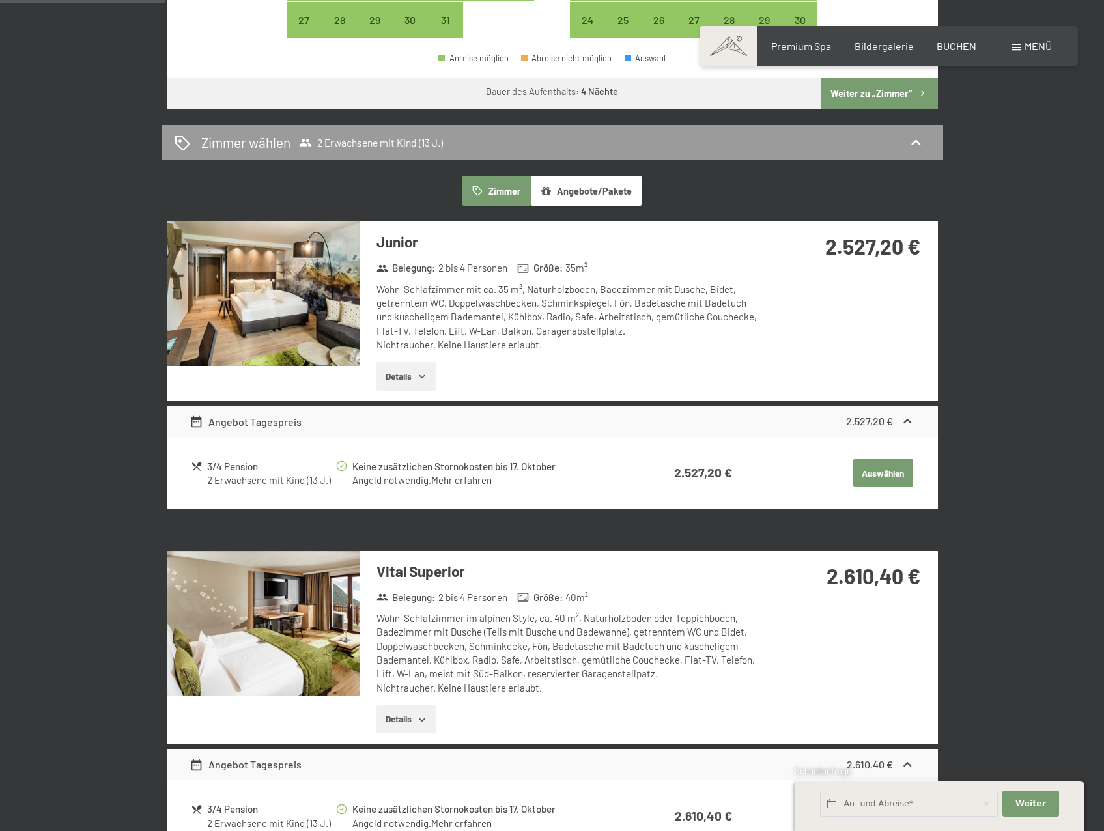
click at [882, 470] on button "Auswählen" at bounding box center [883, 473] width 60 height 29
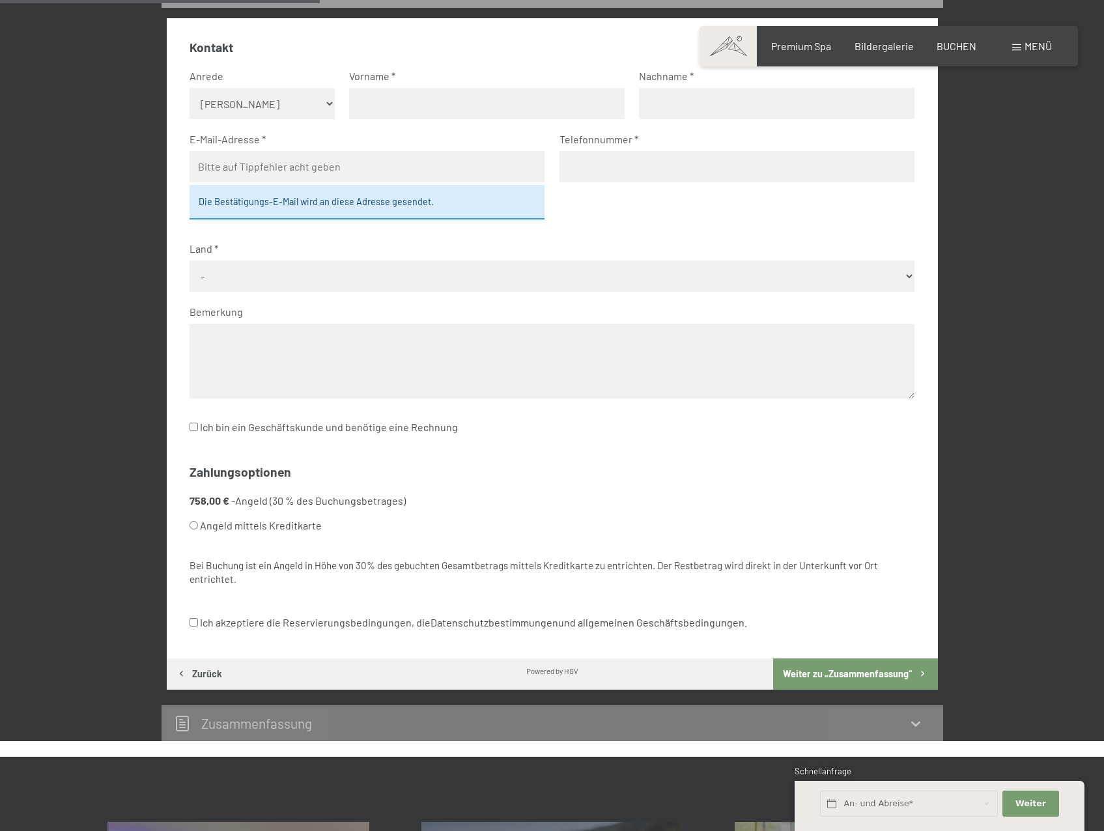
scroll to position [180, 0]
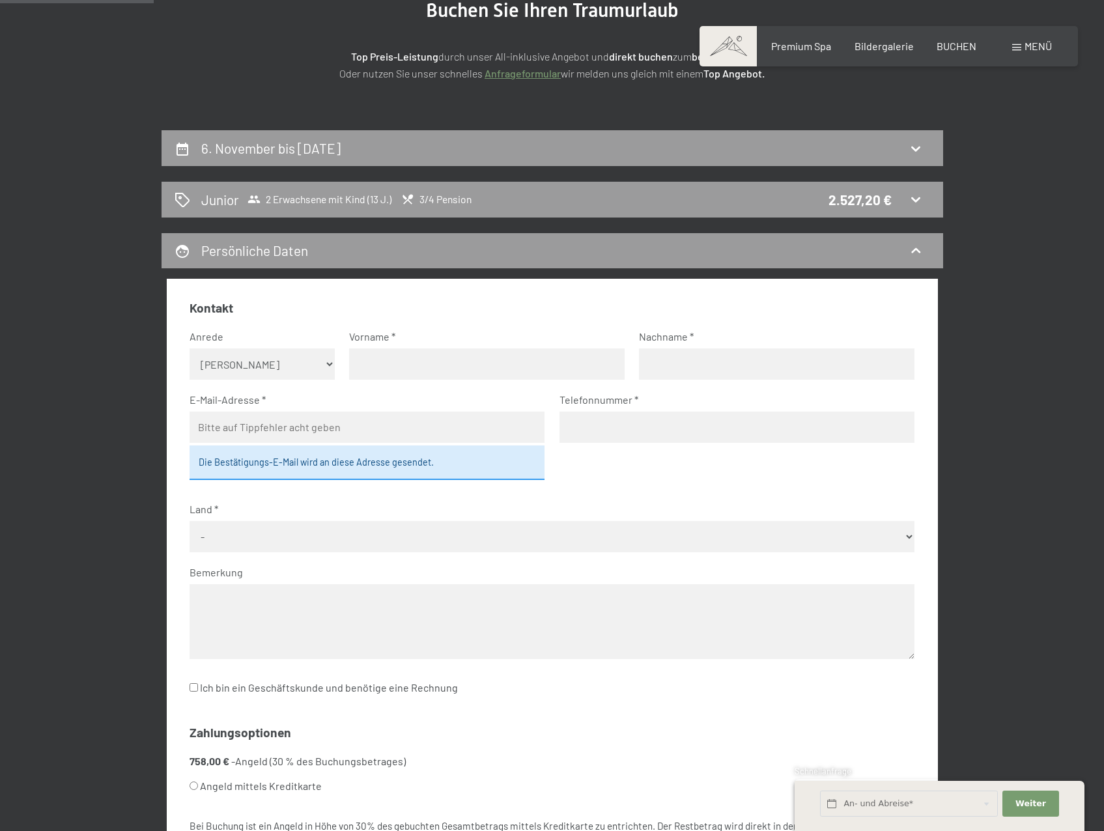
click at [914, 195] on icon at bounding box center [916, 199] width 16 height 16
